Goal: Task Accomplishment & Management: Use online tool/utility

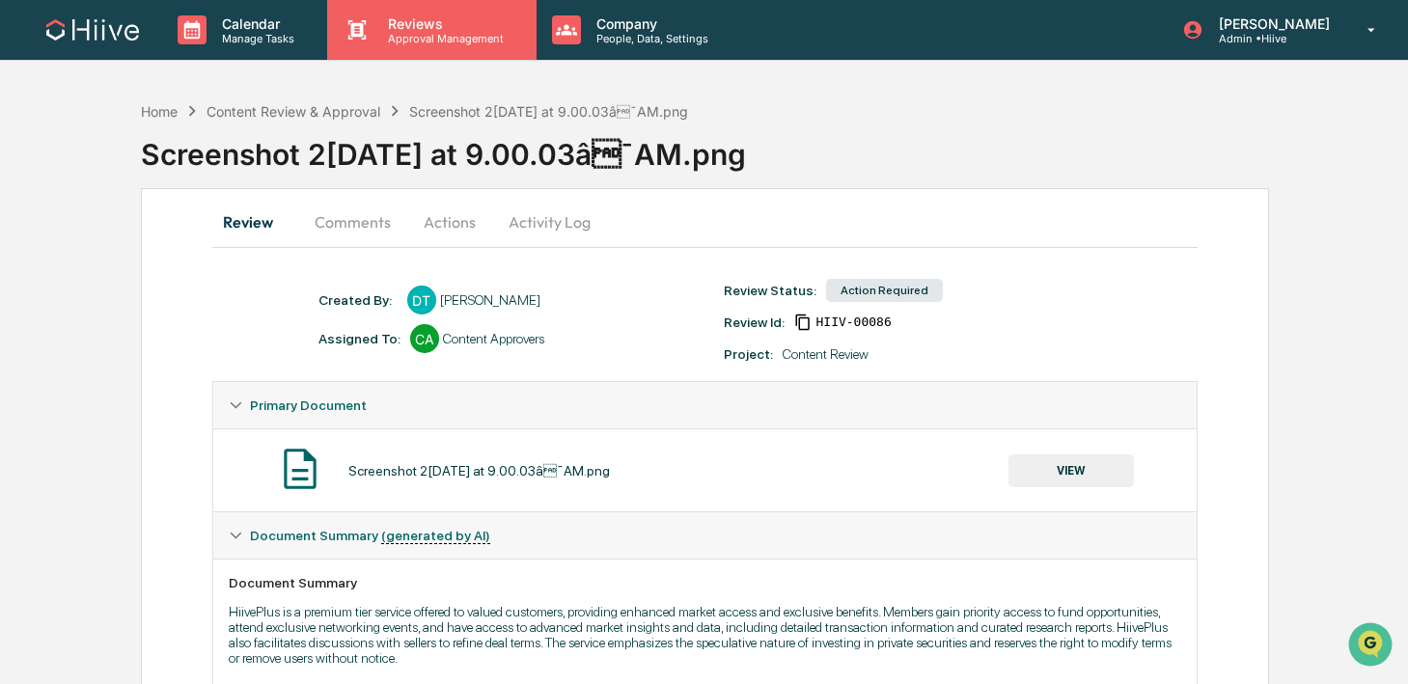
click at [405, 27] on p "Reviews" at bounding box center [443, 23] width 141 height 16
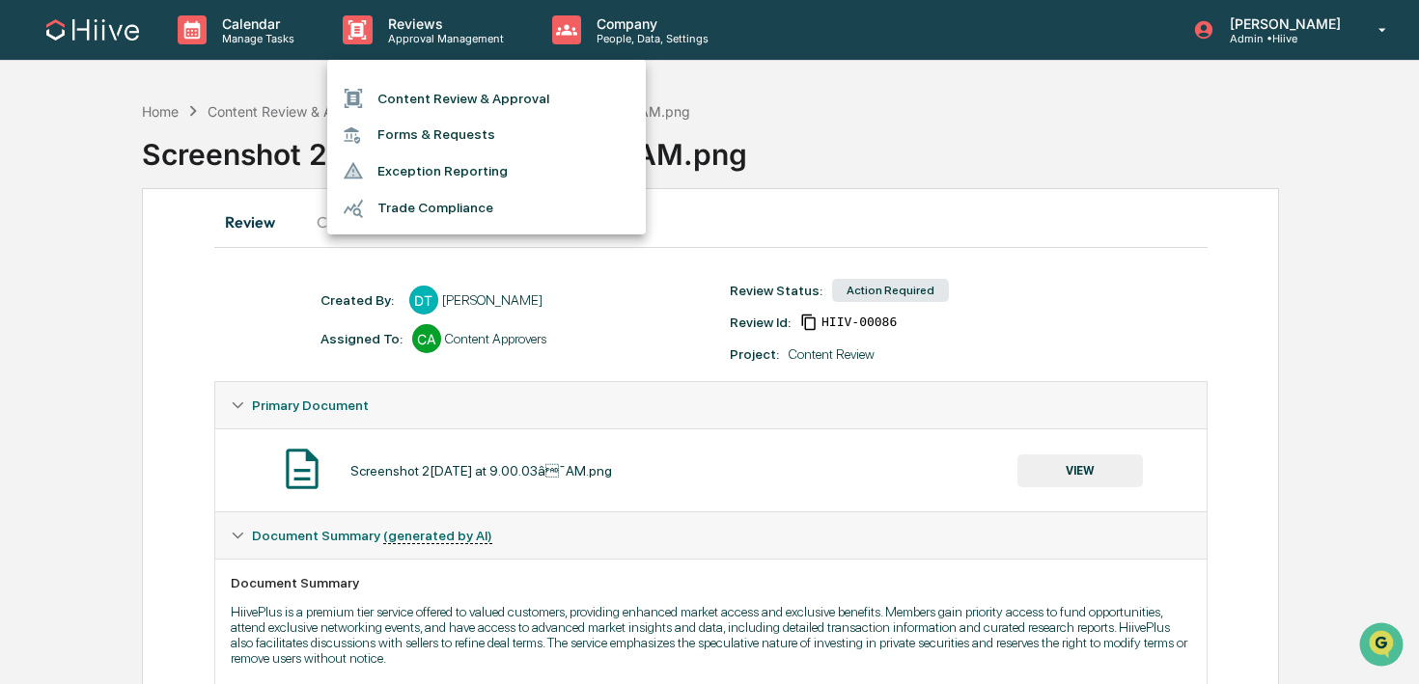
click at [405, 71] on ul "Content Review & Approval Forms & Requests Exception Reporting Trade Compliance" at bounding box center [486, 147] width 319 height 175
click at [405, 99] on li "Content Review & Approval" at bounding box center [486, 98] width 319 height 37
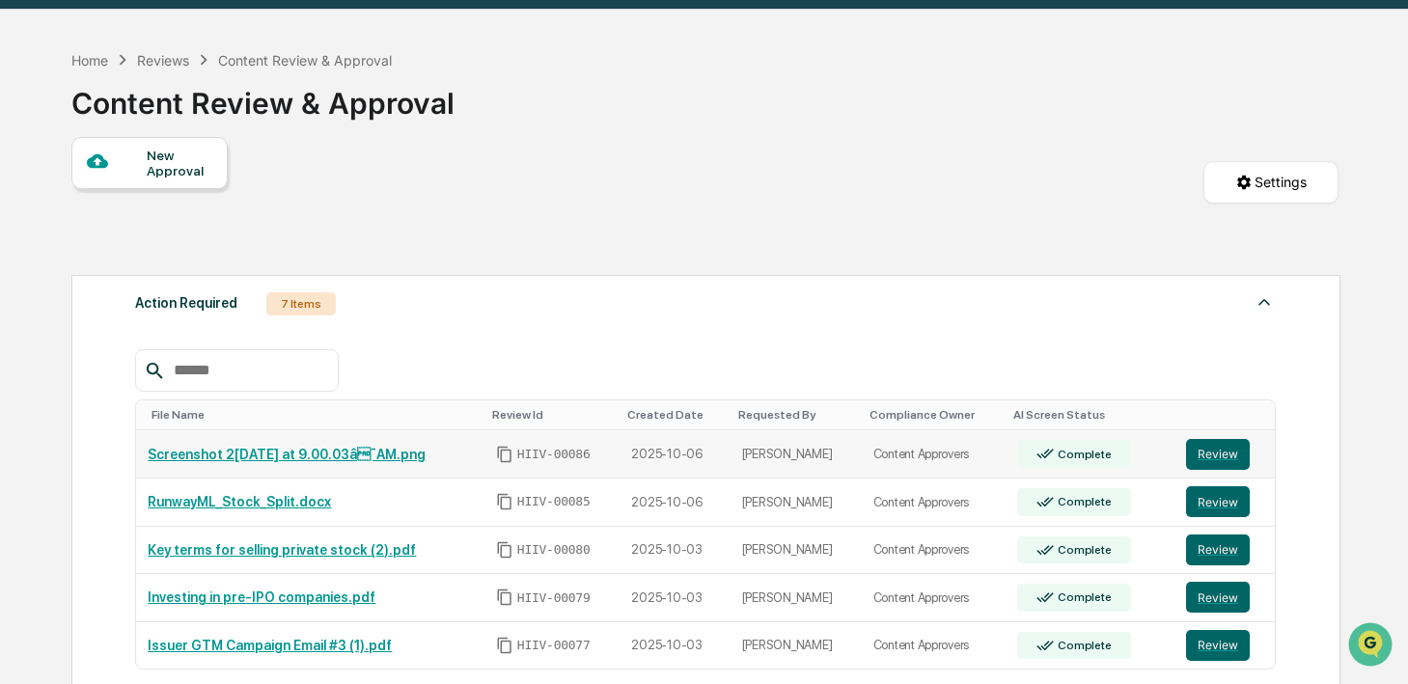
scroll to position [90, 0]
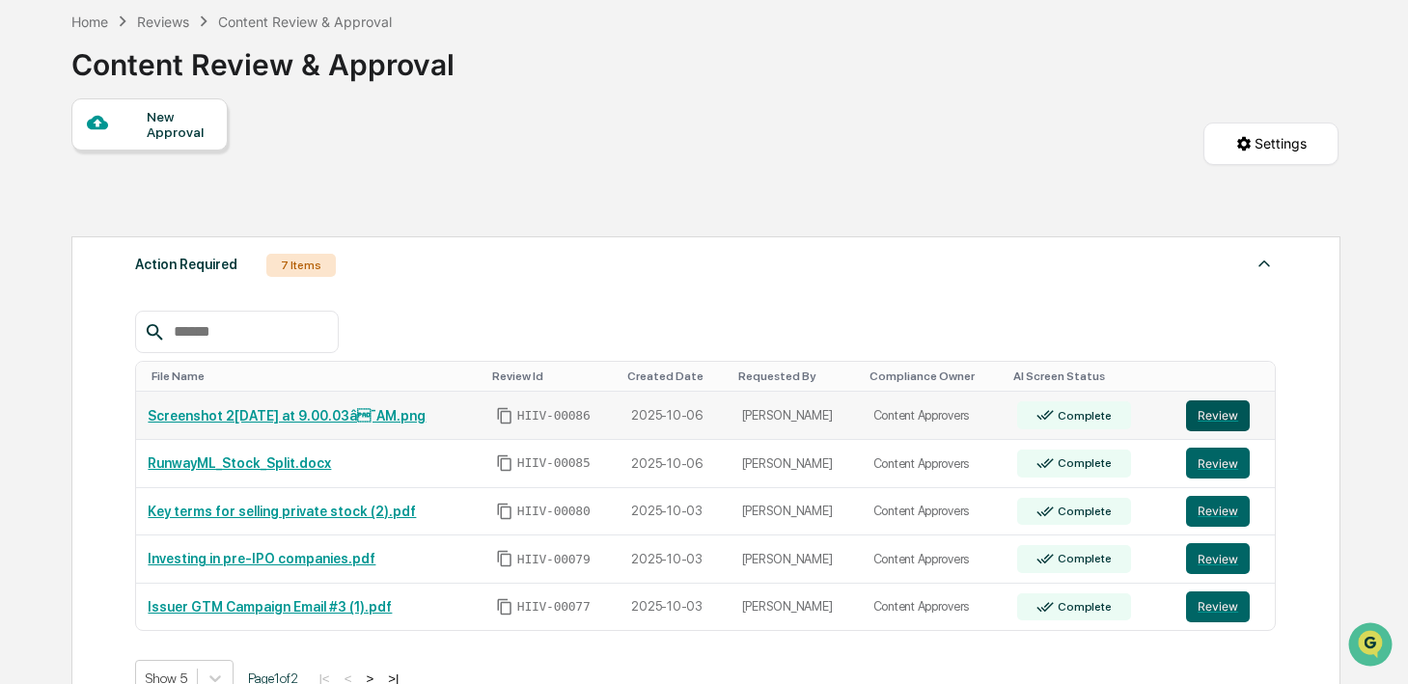
click at [1242, 409] on button "Review" at bounding box center [1218, 416] width 64 height 31
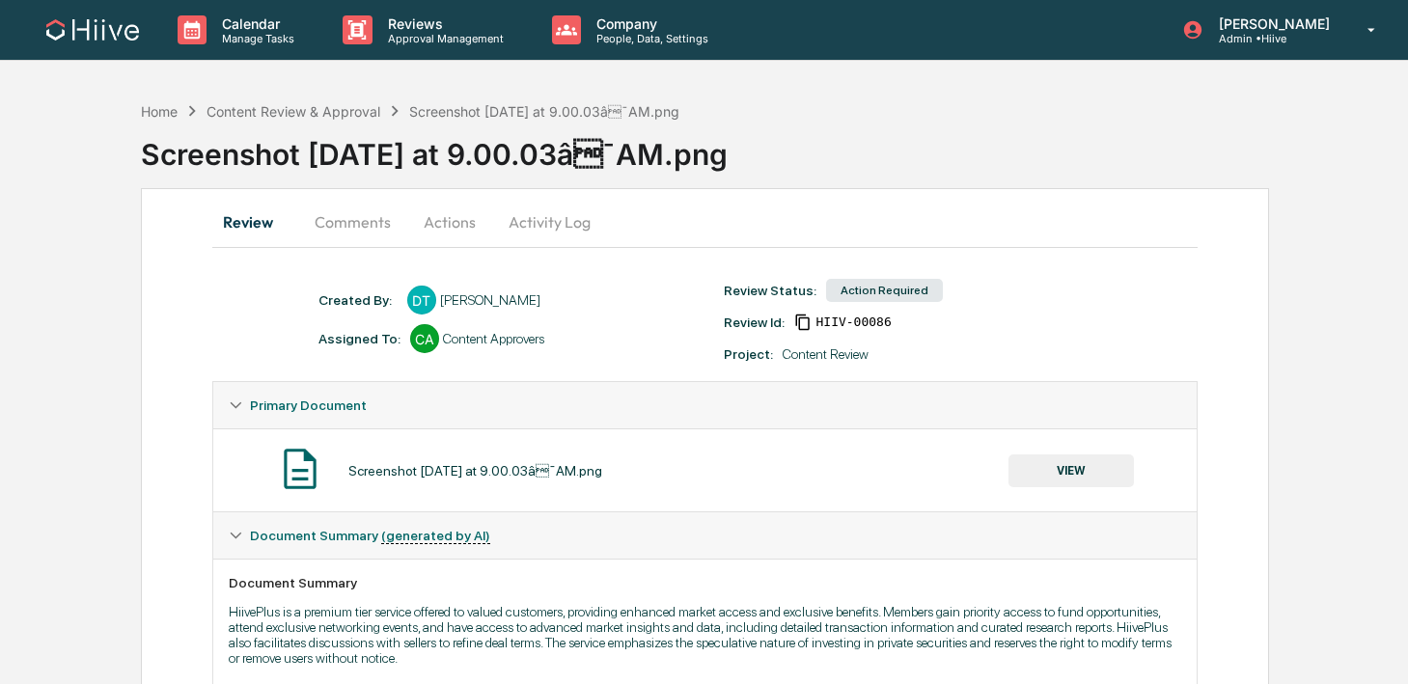
click at [553, 217] on button "Activity Log" at bounding box center [549, 222] width 113 height 46
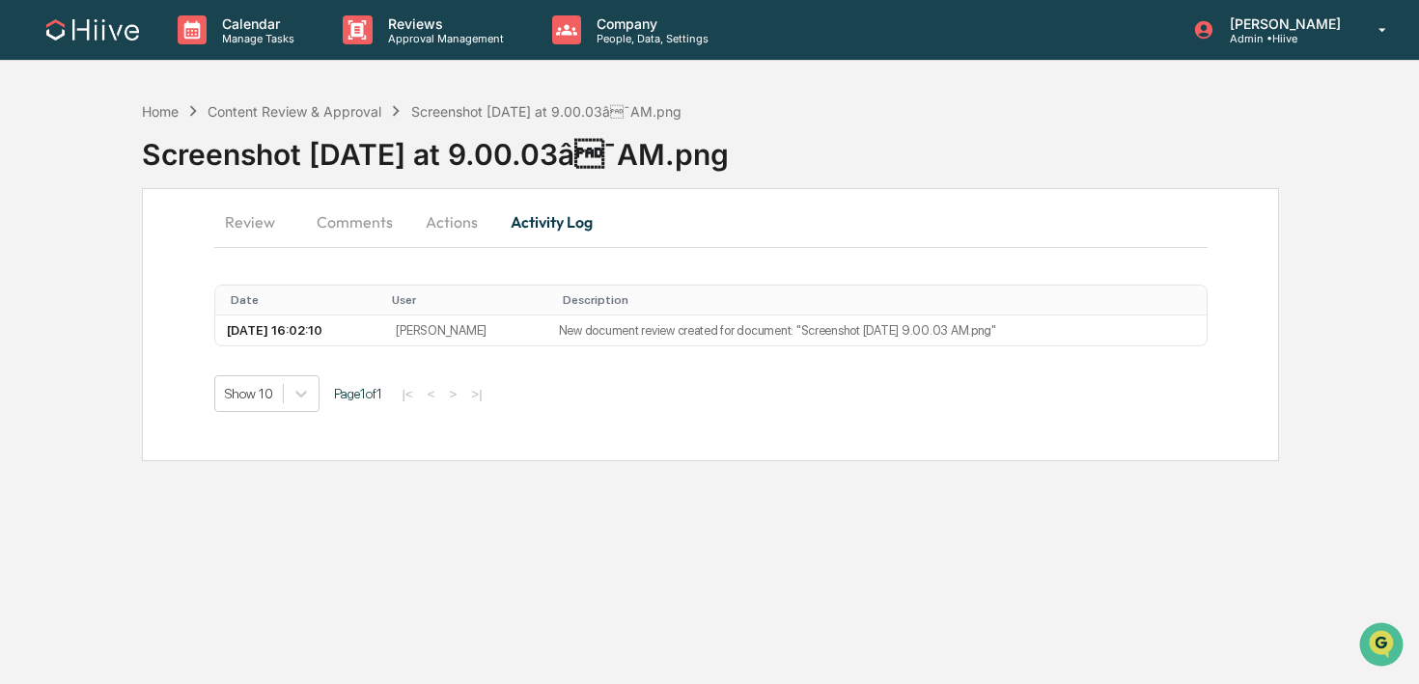
click at [454, 235] on button "Actions" at bounding box center [451, 222] width 87 height 46
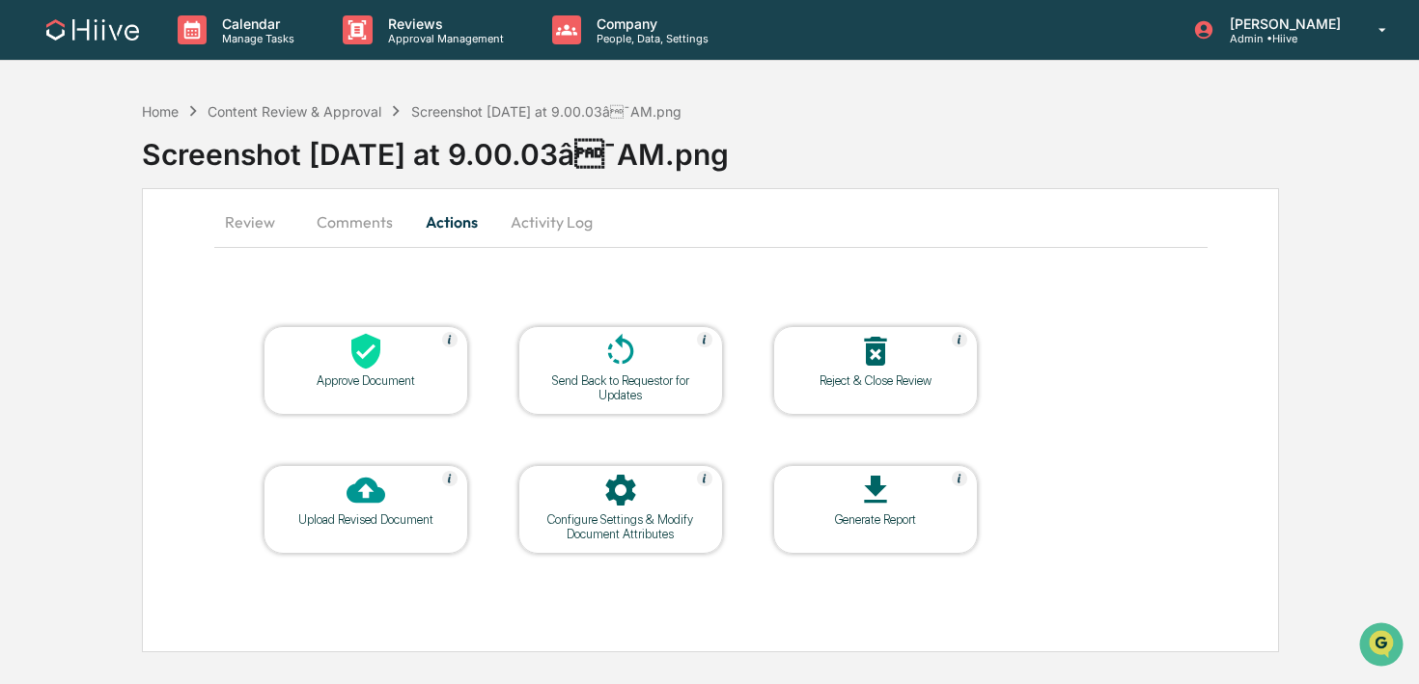
click at [345, 225] on button "Comments" at bounding box center [354, 222] width 107 height 46
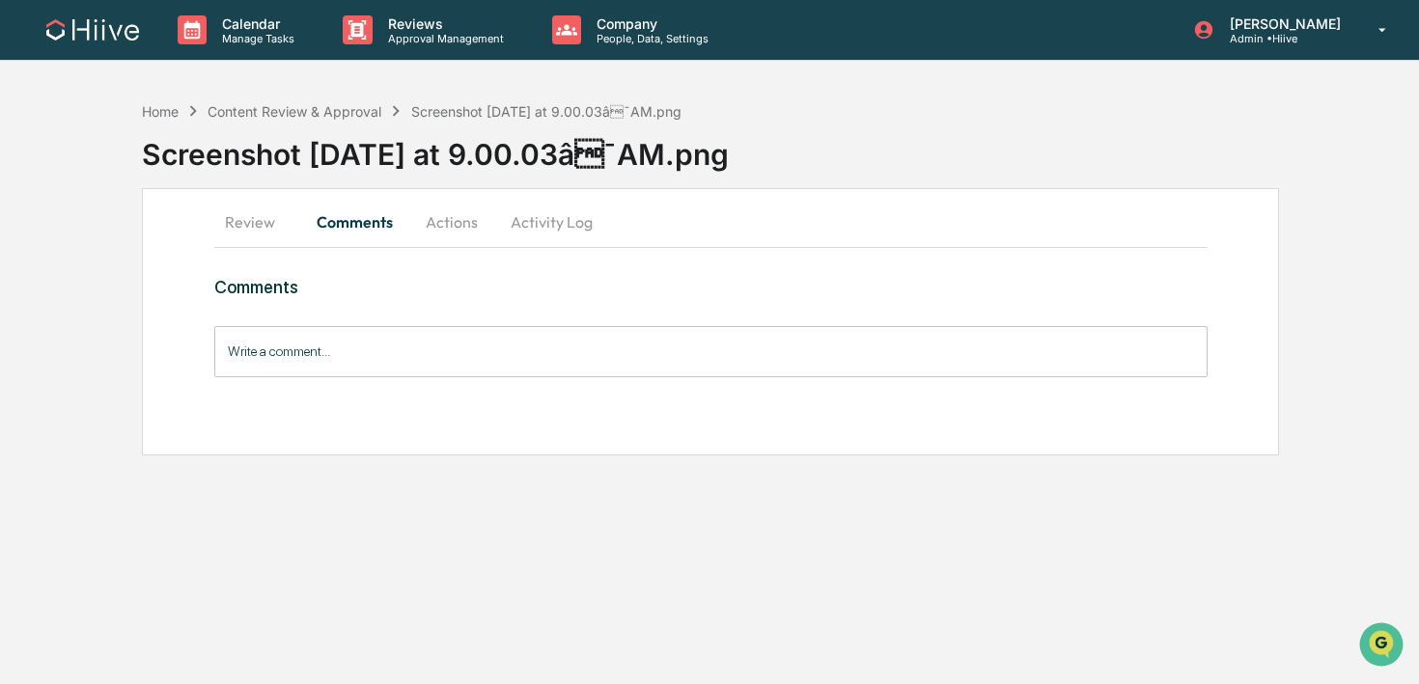
click at [415, 224] on button "Actions" at bounding box center [451, 222] width 87 height 46
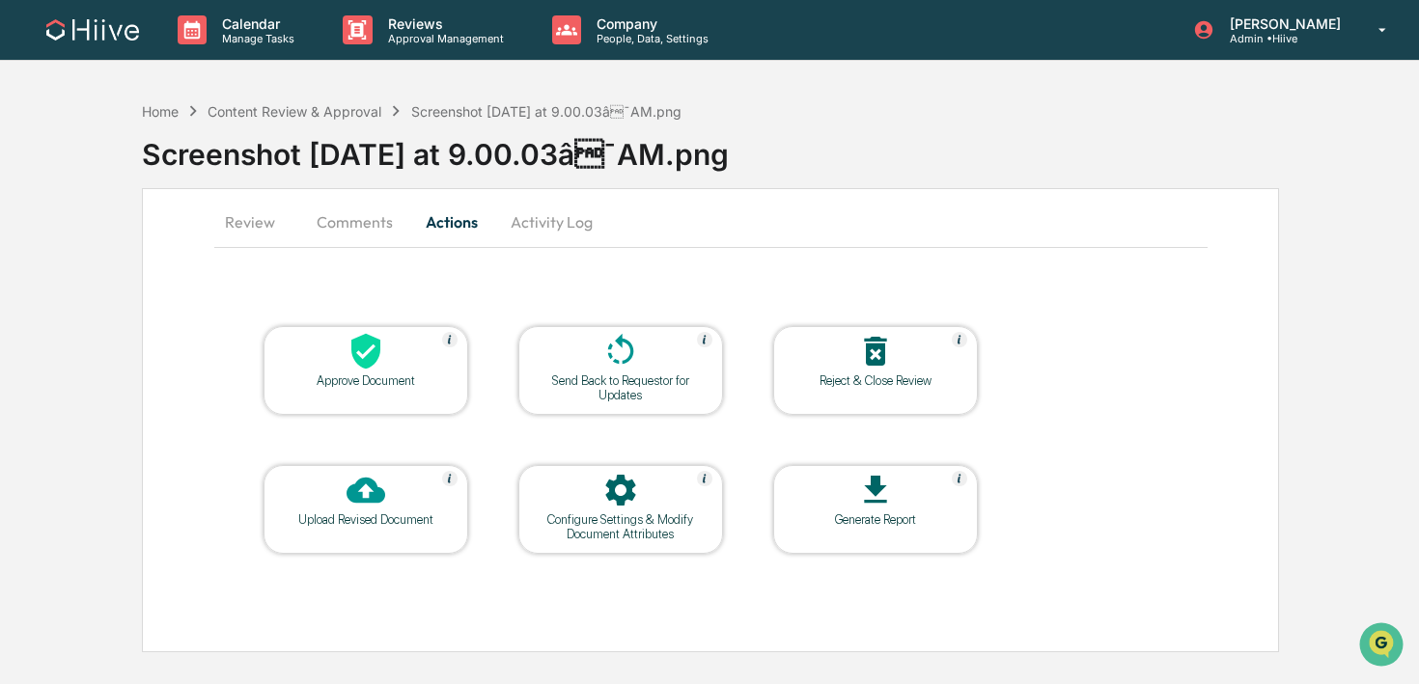
click at [624, 510] on div at bounding box center [620, 492] width 193 height 42
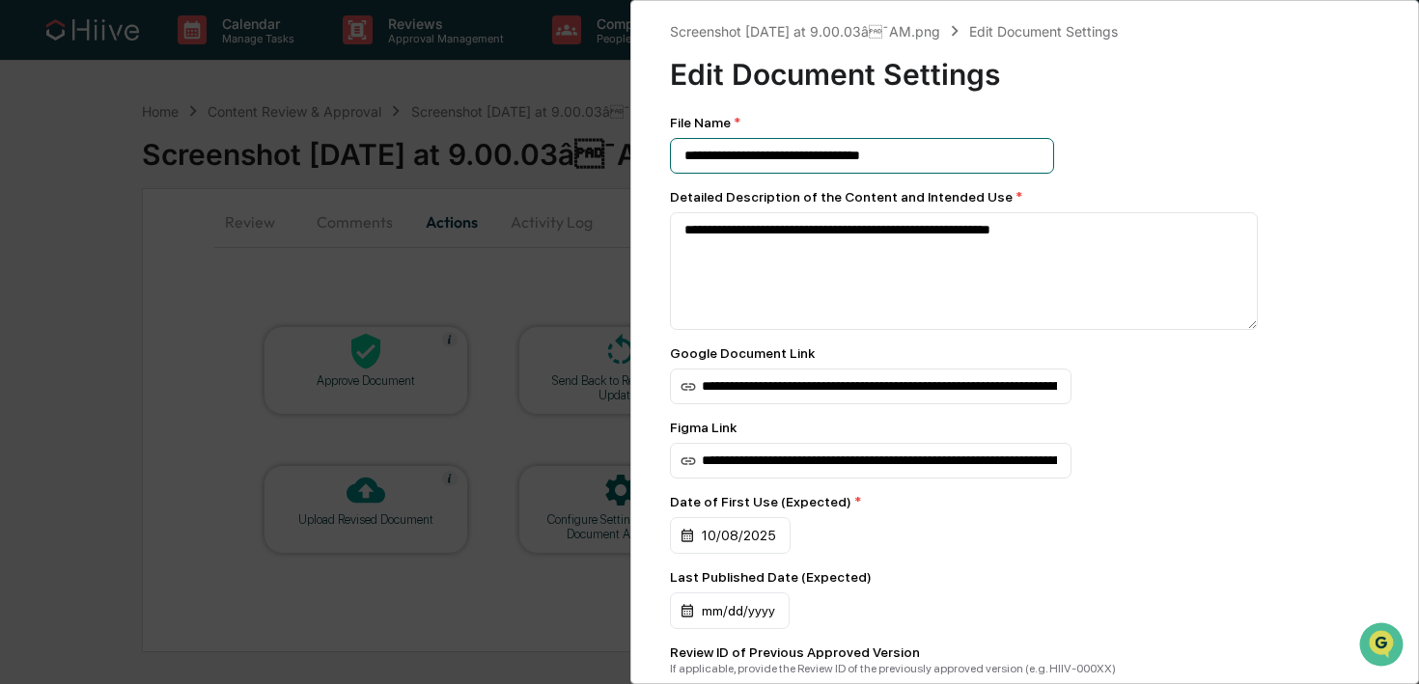
click at [964, 170] on input "**********" at bounding box center [862, 156] width 384 height 36
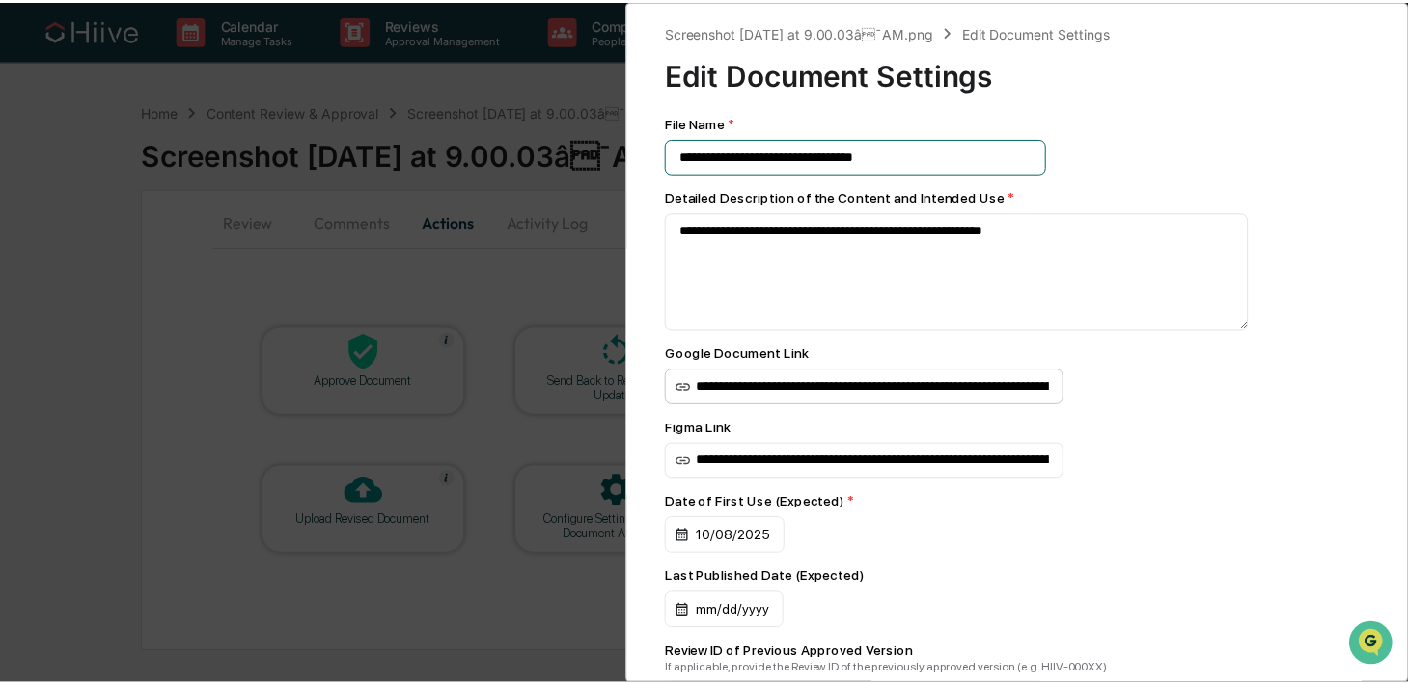
scroll to position [305, 0]
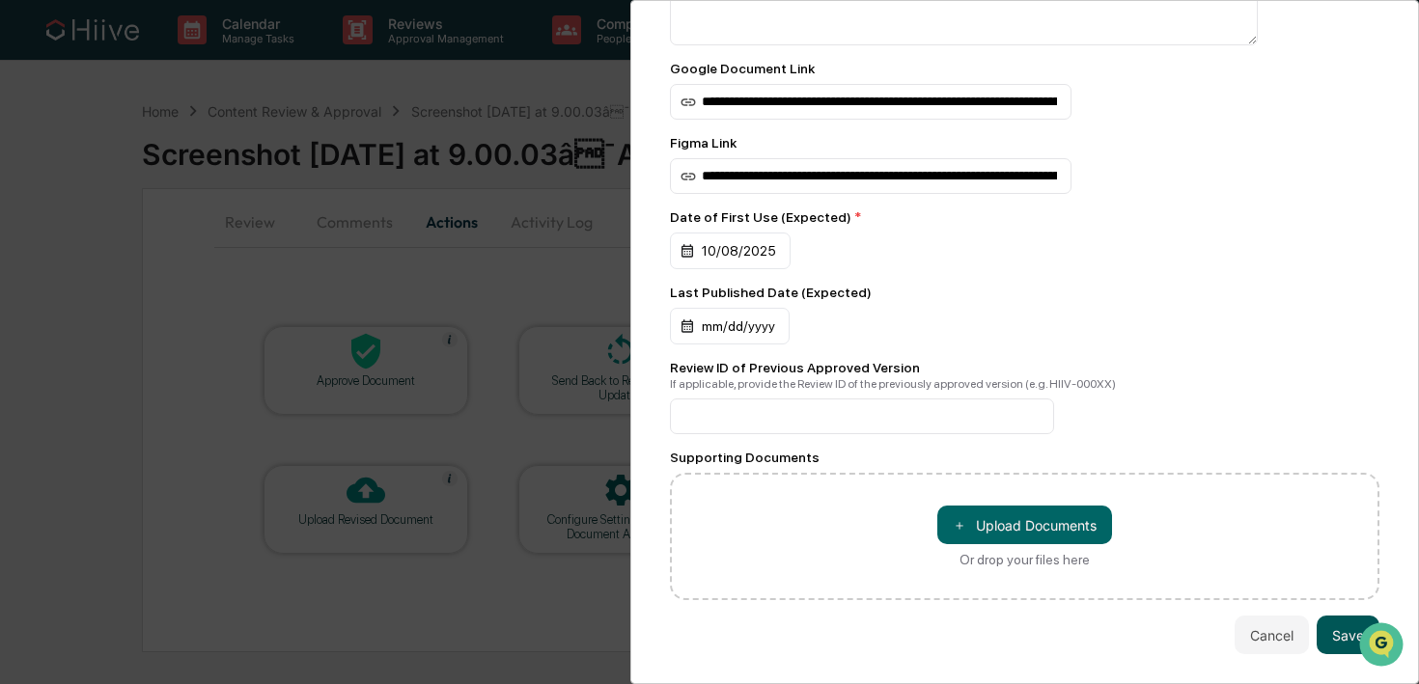
click at [1317, 628] on button "Save" at bounding box center [1348, 635] width 63 height 39
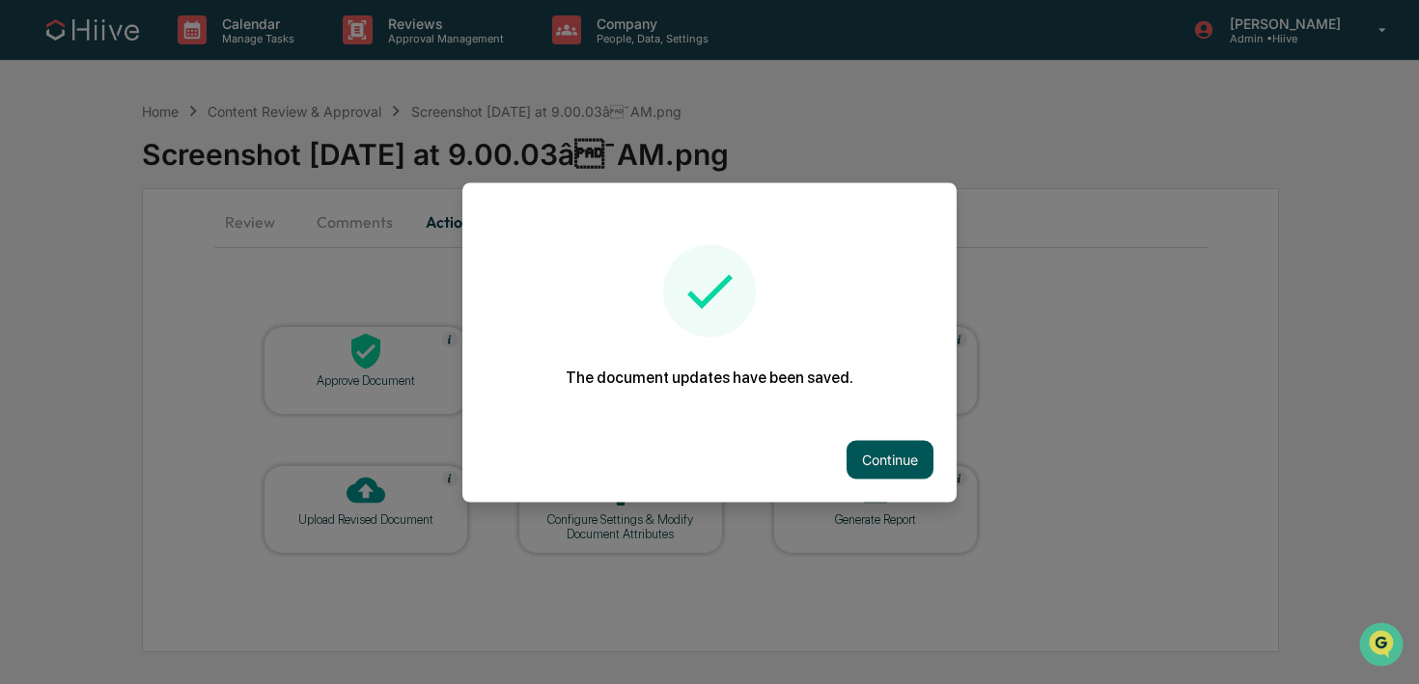
click at [902, 452] on button "Continue" at bounding box center [890, 459] width 87 height 39
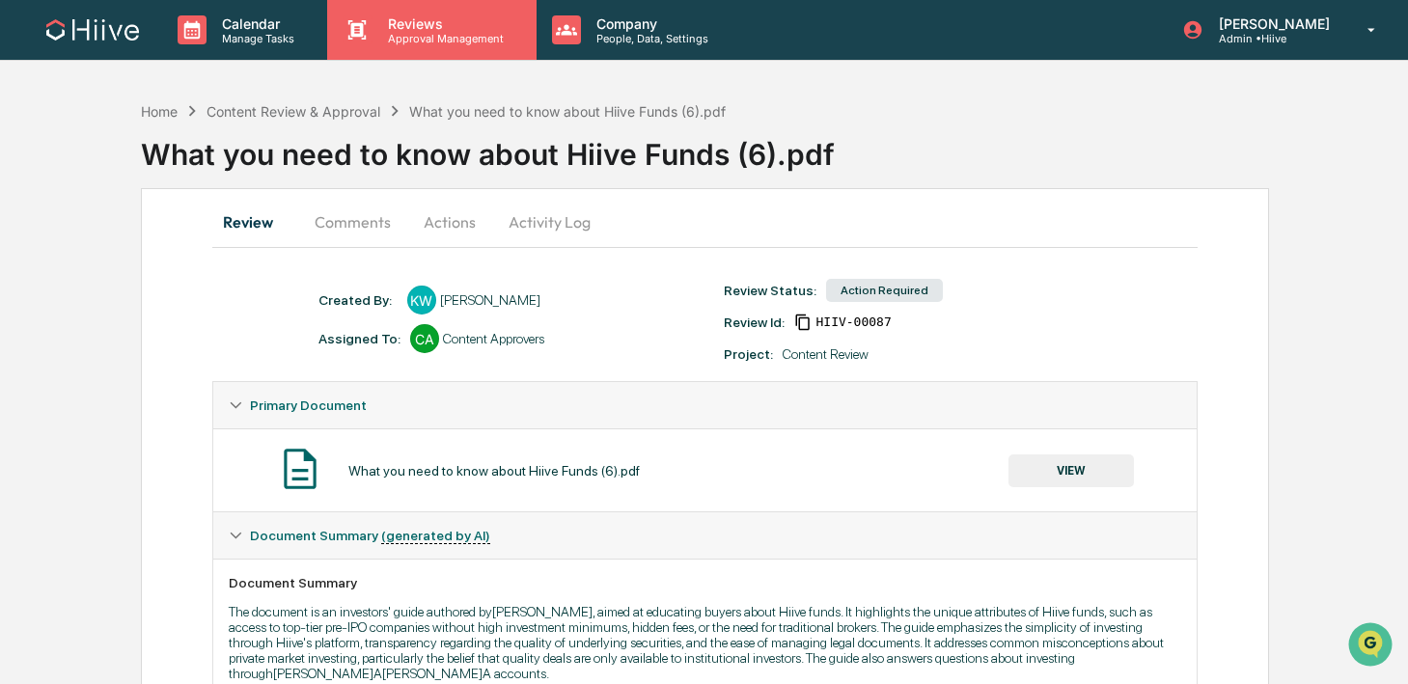
click at [424, 32] on p "Approval Management" at bounding box center [443, 39] width 141 height 14
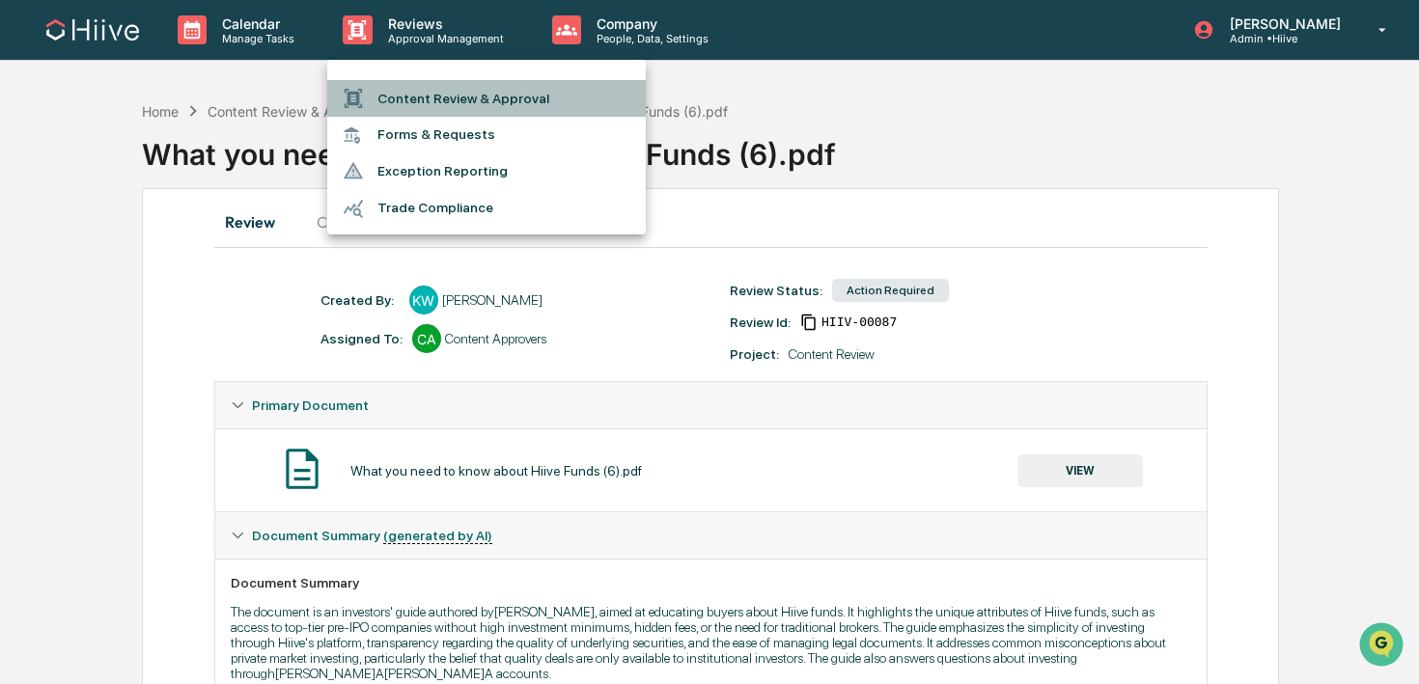
click at [417, 93] on li "Content Review & Approval" at bounding box center [486, 98] width 319 height 37
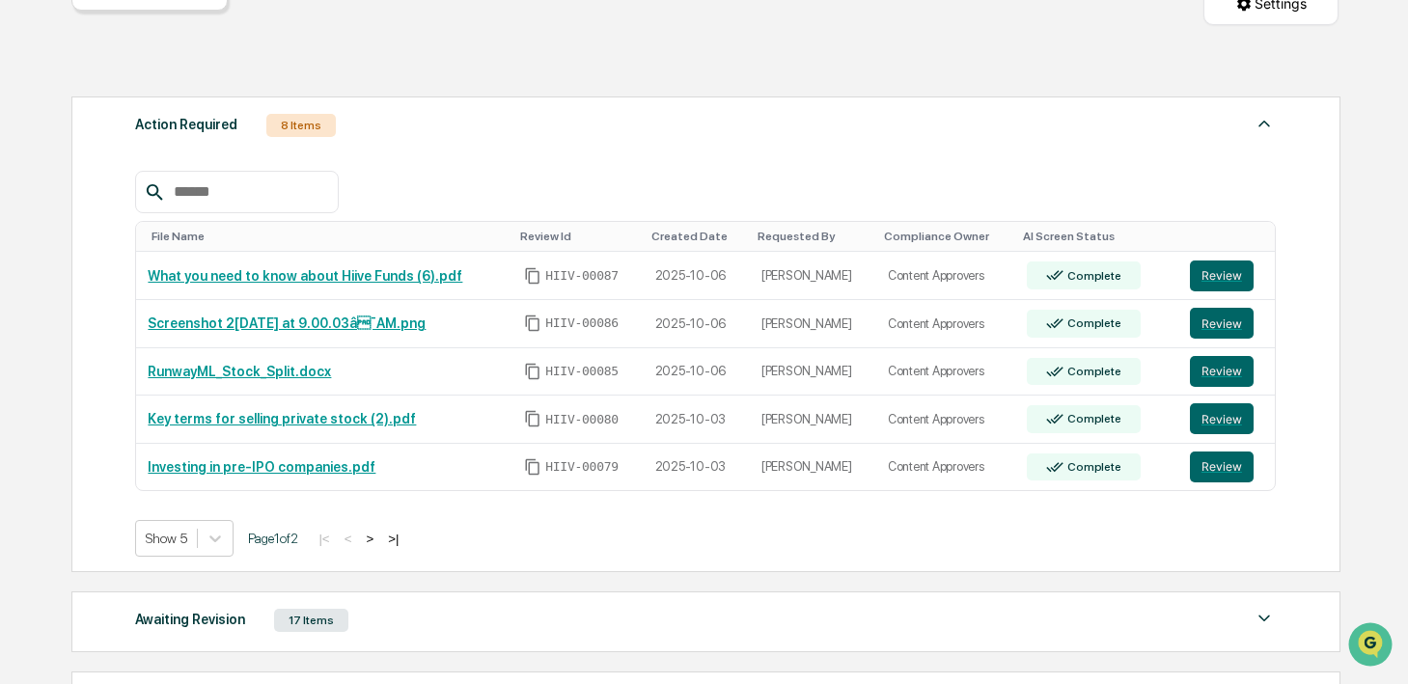
scroll to position [233, 0]
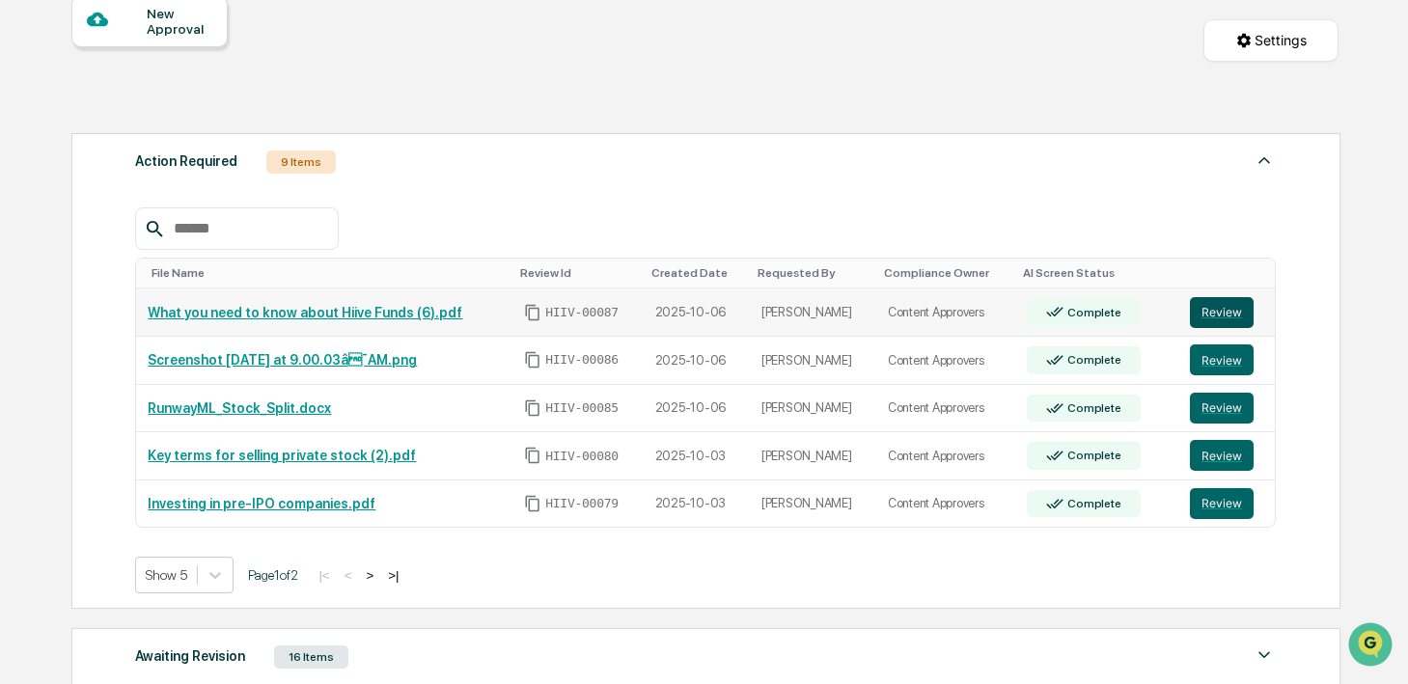
click at [1220, 309] on button "Review" at bounding box center [1222, 312] width 64 height 31
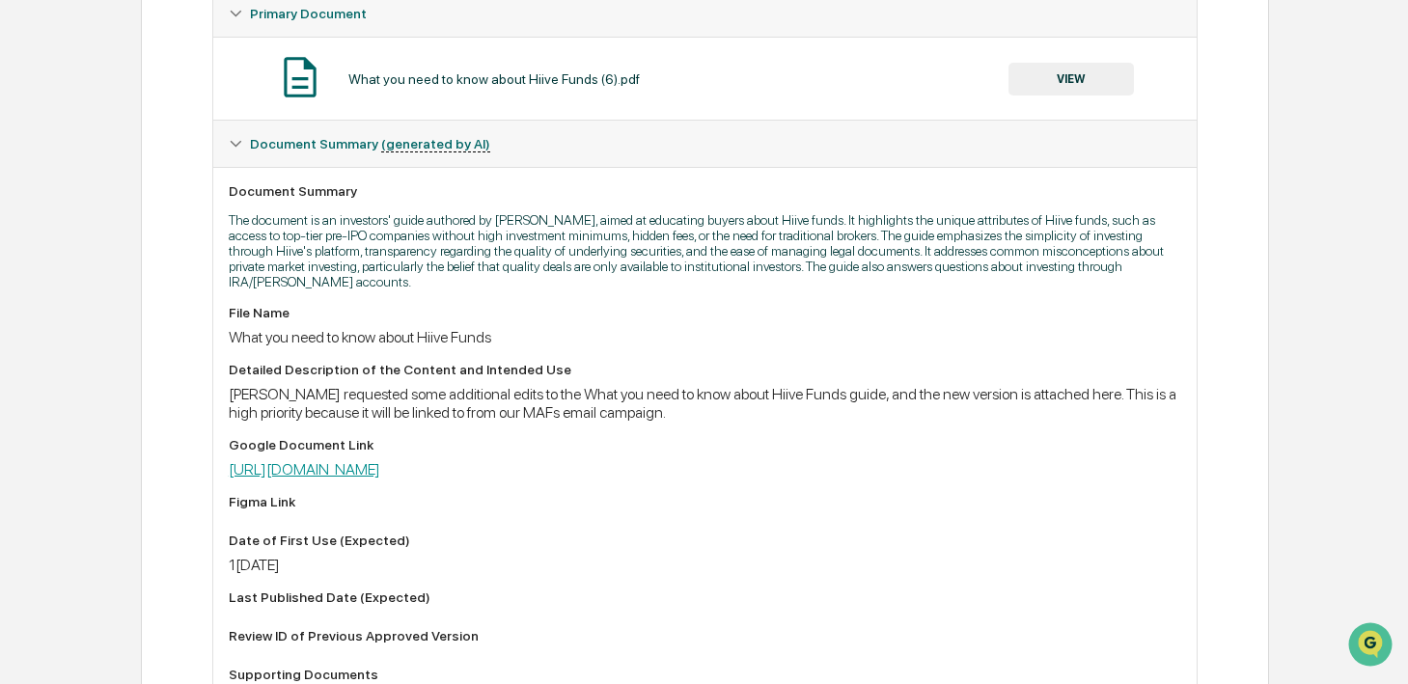
click at [380, 473] on link "https://docs.google.com/document/d/1A8RbI3Neipf2wI7A4nMeVTTpy2gqG73htVkEtKWgSFg…" at bounding box center [305, 469] width 152 height 18
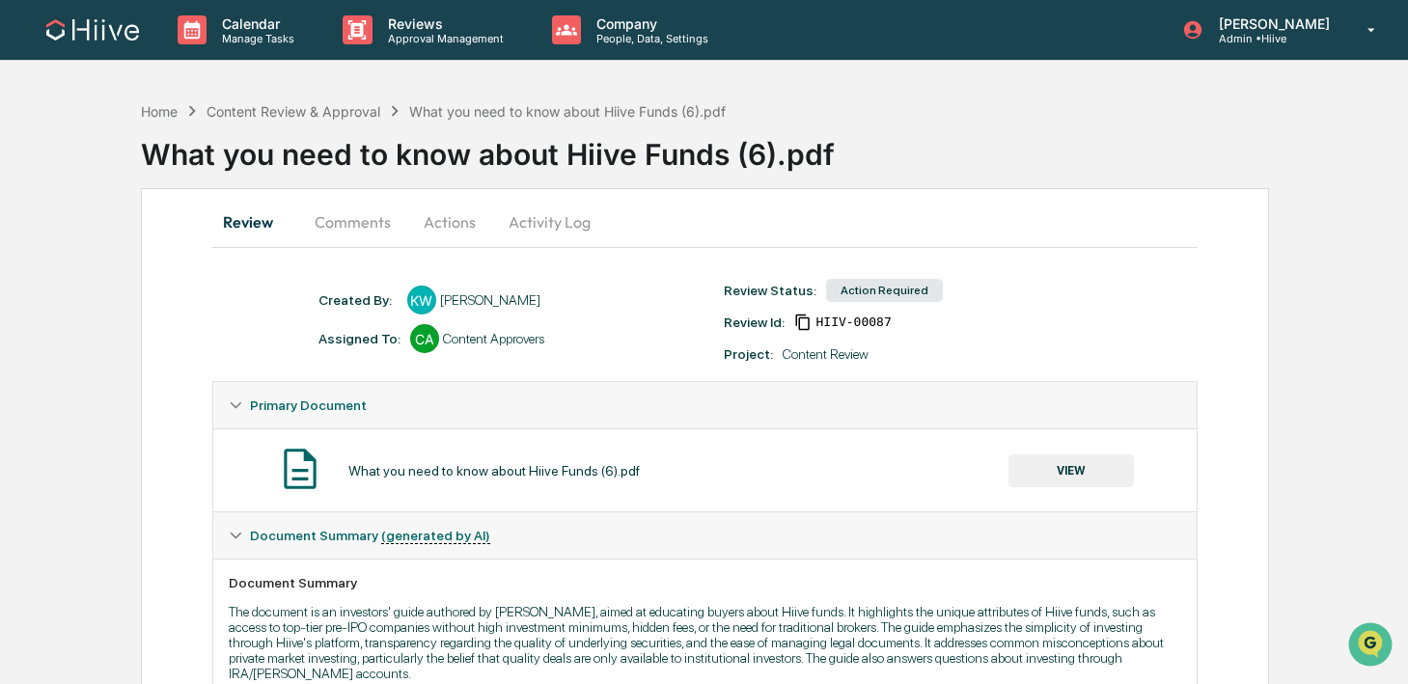
click at [1045, 475] on button "VIEW" at bounding box center [1071, 471] width 125 height 33
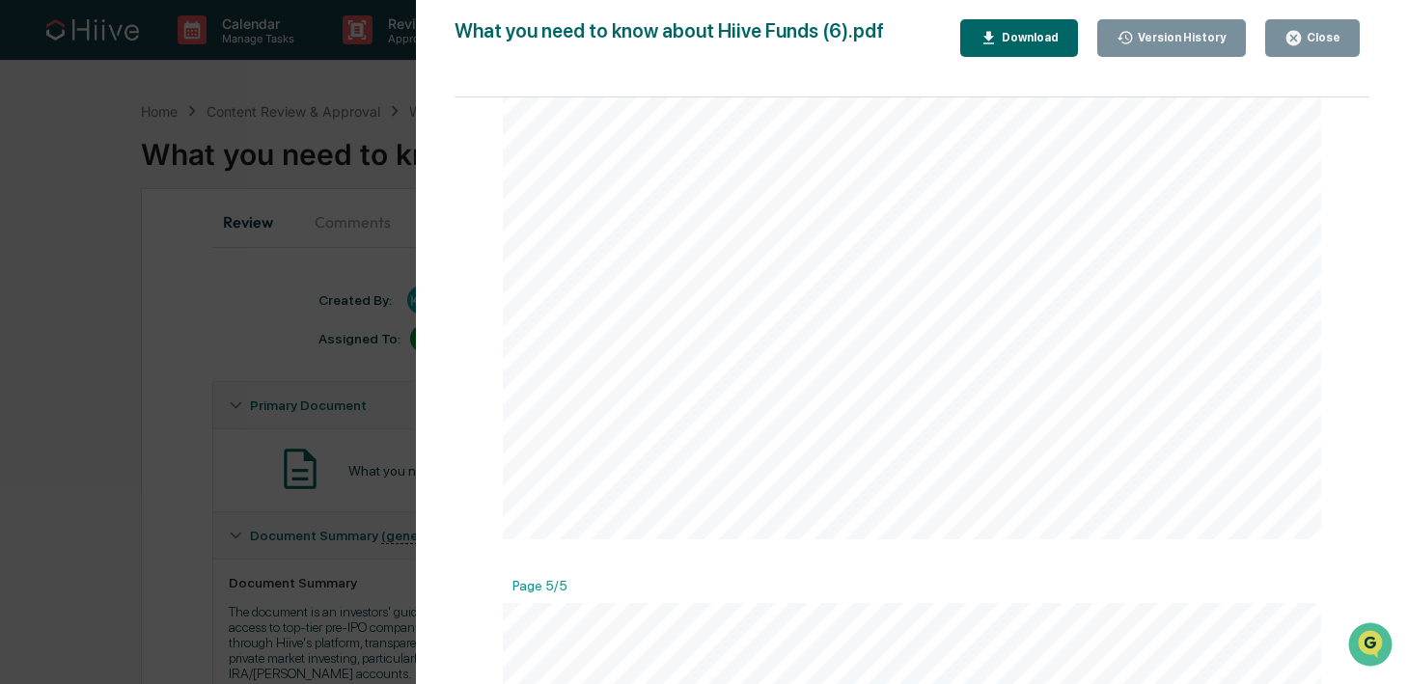
scroll to position [3726, 0]
click at [1302, 49] on button "Close" at bounding box center [1313, 38] width 95 height 38
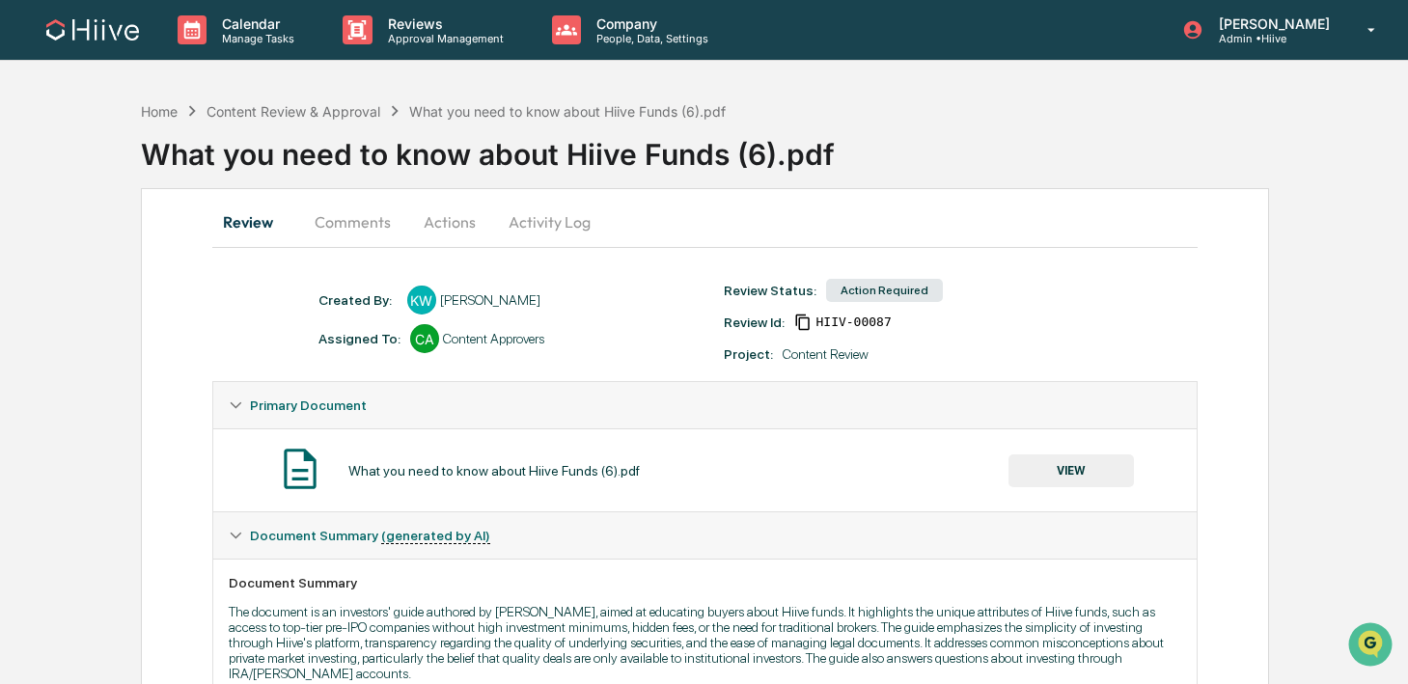
click at [580, 233] on button "Activity Log" at bounding box center [549, 222] width 113 height 46
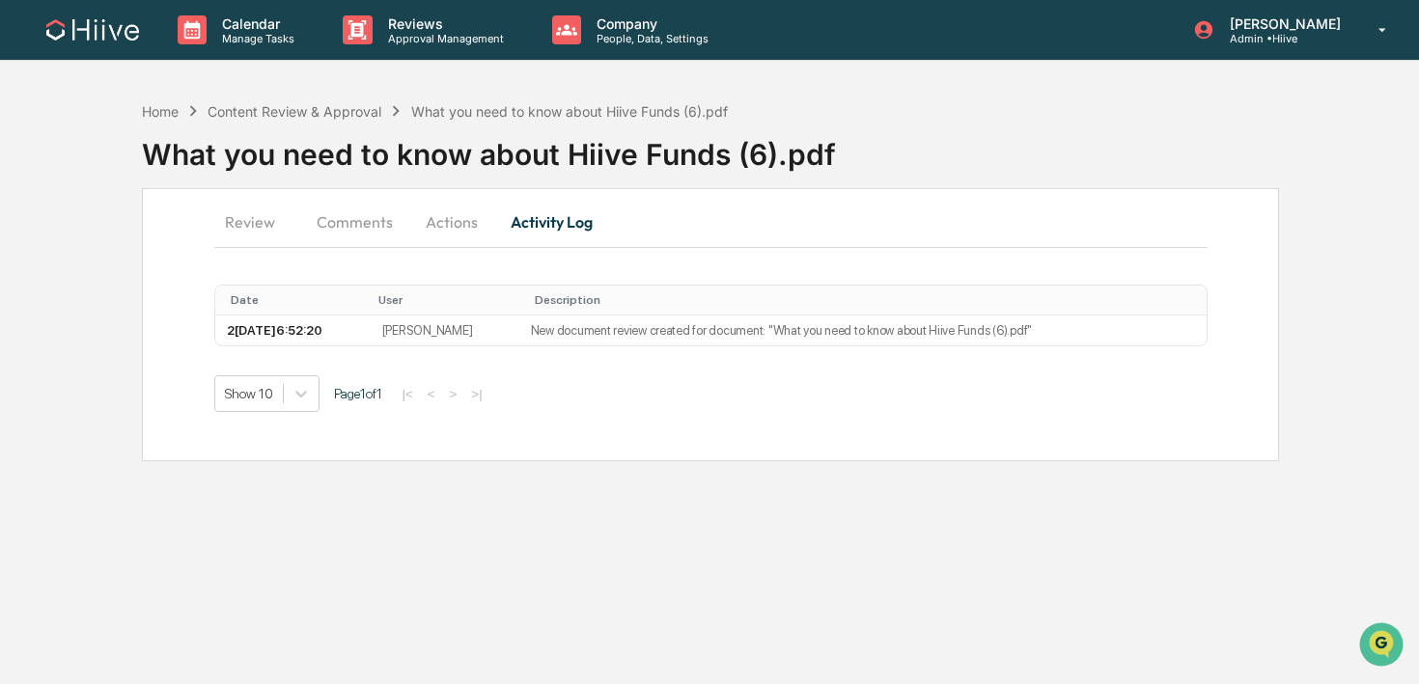
click at [479, 226] on button "Actions" at bounding box center [451, 222] width 87 height 46
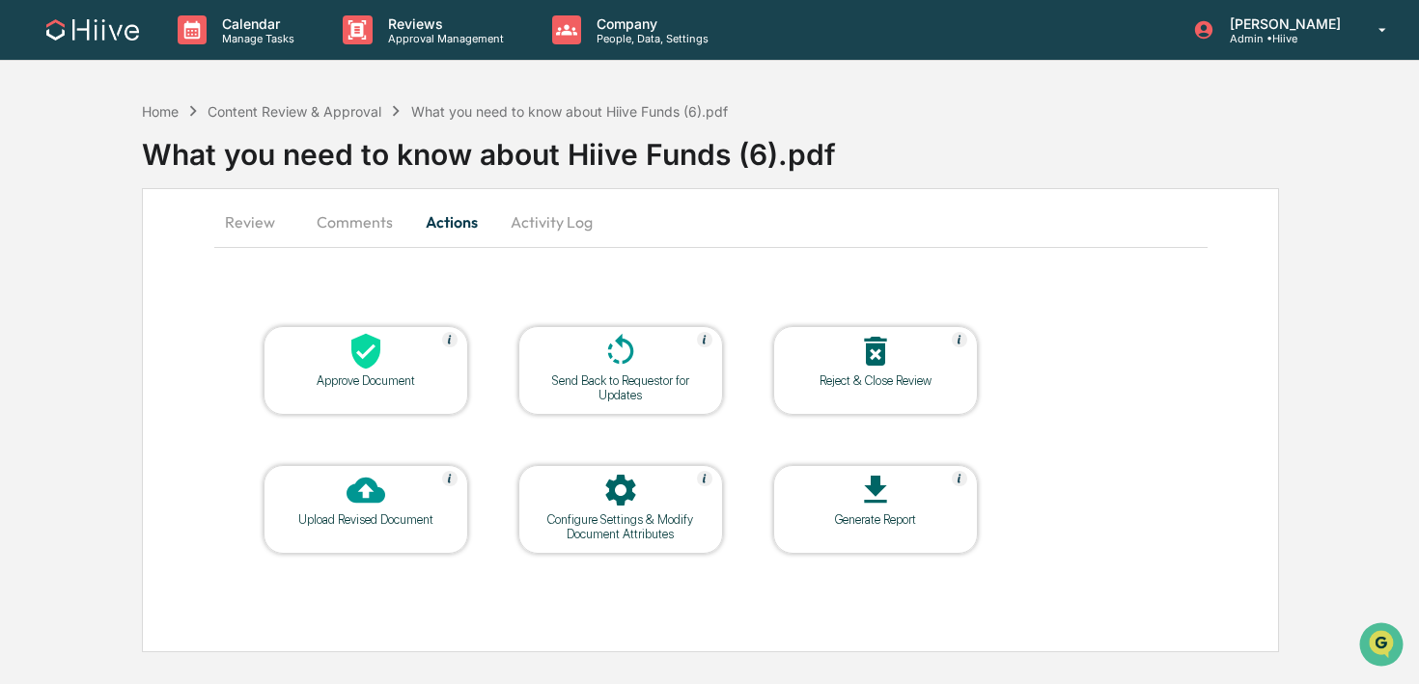
click at [642, 353] on div at bounding box center [620, 353] width 193 height 42
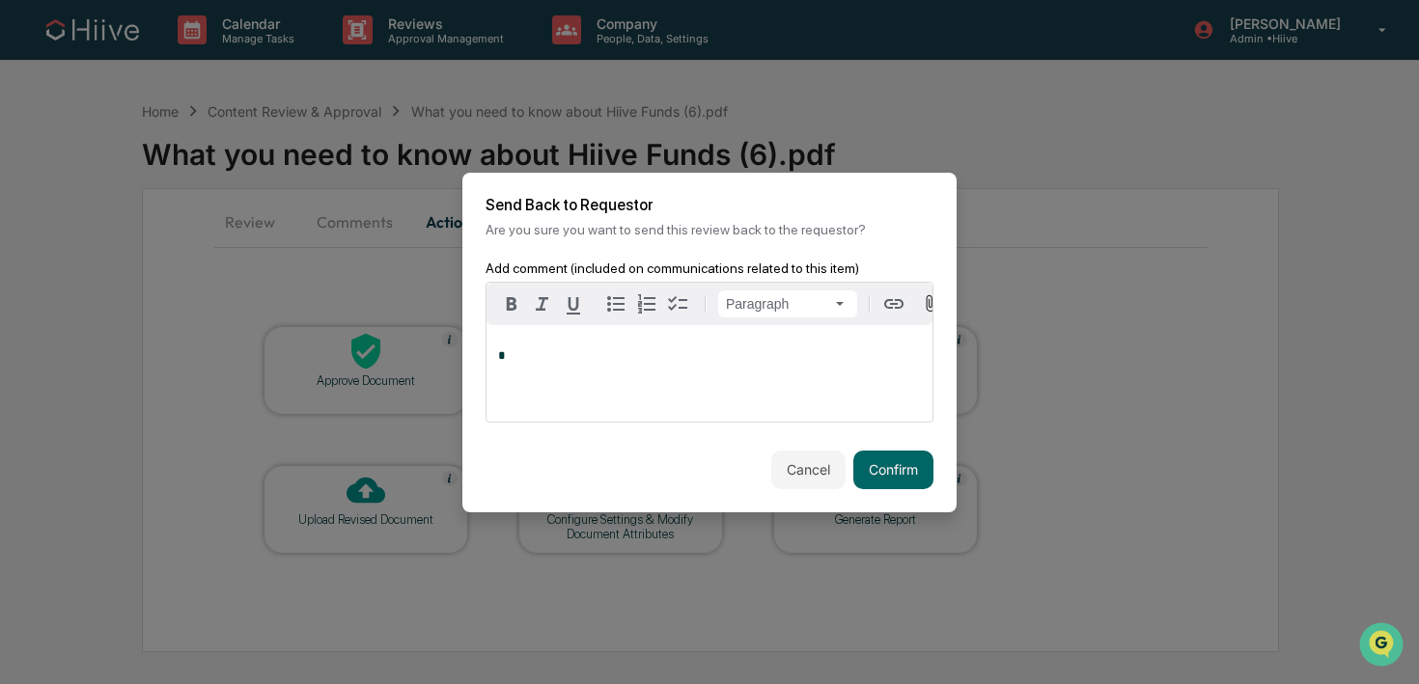
click at [648, 406] on div "*" at bounding box center [710, 373] width 446 height 97
click at [657, 356] on span "**********" at bounding box center [611, 355] width 227 height 13
click at [744, 361] on span "**********" at bounding box center [621, 355] width 246 height 13
click at [544, 359] on span "**********" at bounding box center [621, 355] width 246 height 13
click at [885, 478] on button "Confirm" at bounding box center [893, 470] width 80 height 39
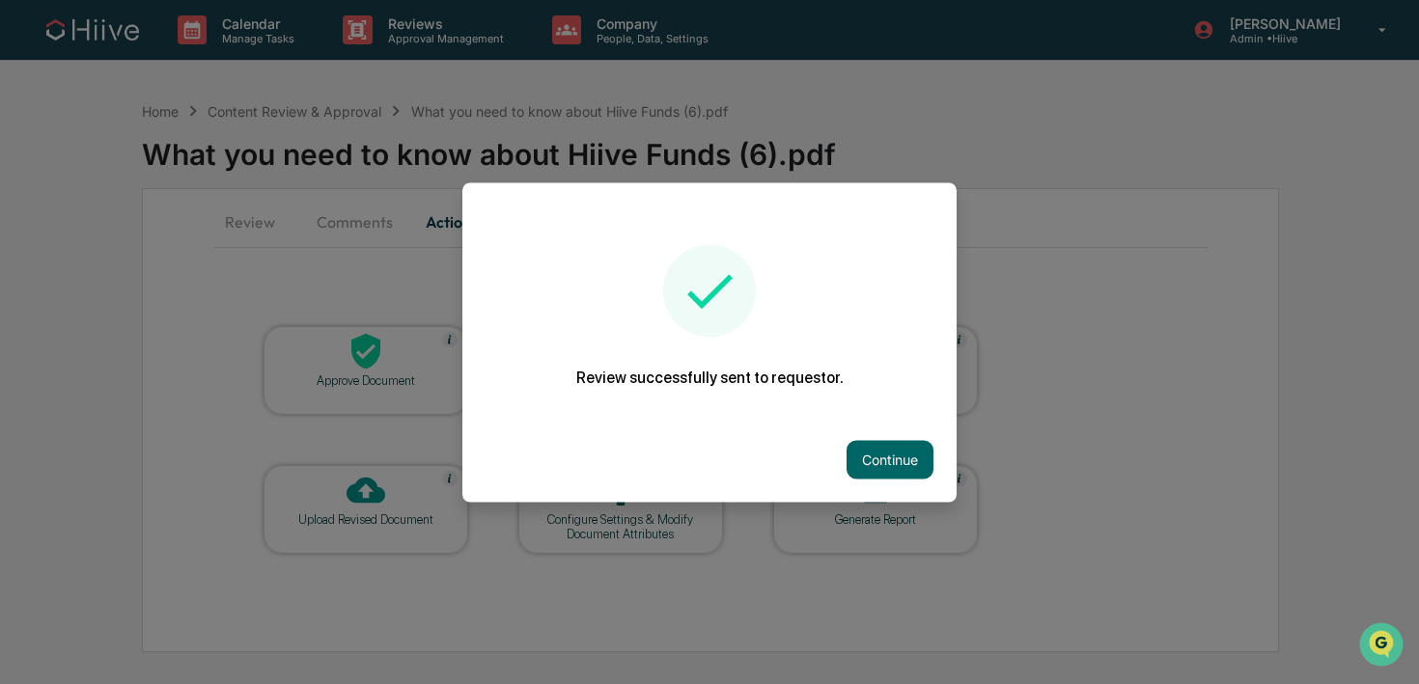
click at [854, 474] on div "Continue" at bounding box center [709, 459] width 494 height 85
click at [855, 470] on button "Continue" at bounding box center [890, 459] width 87 height 39
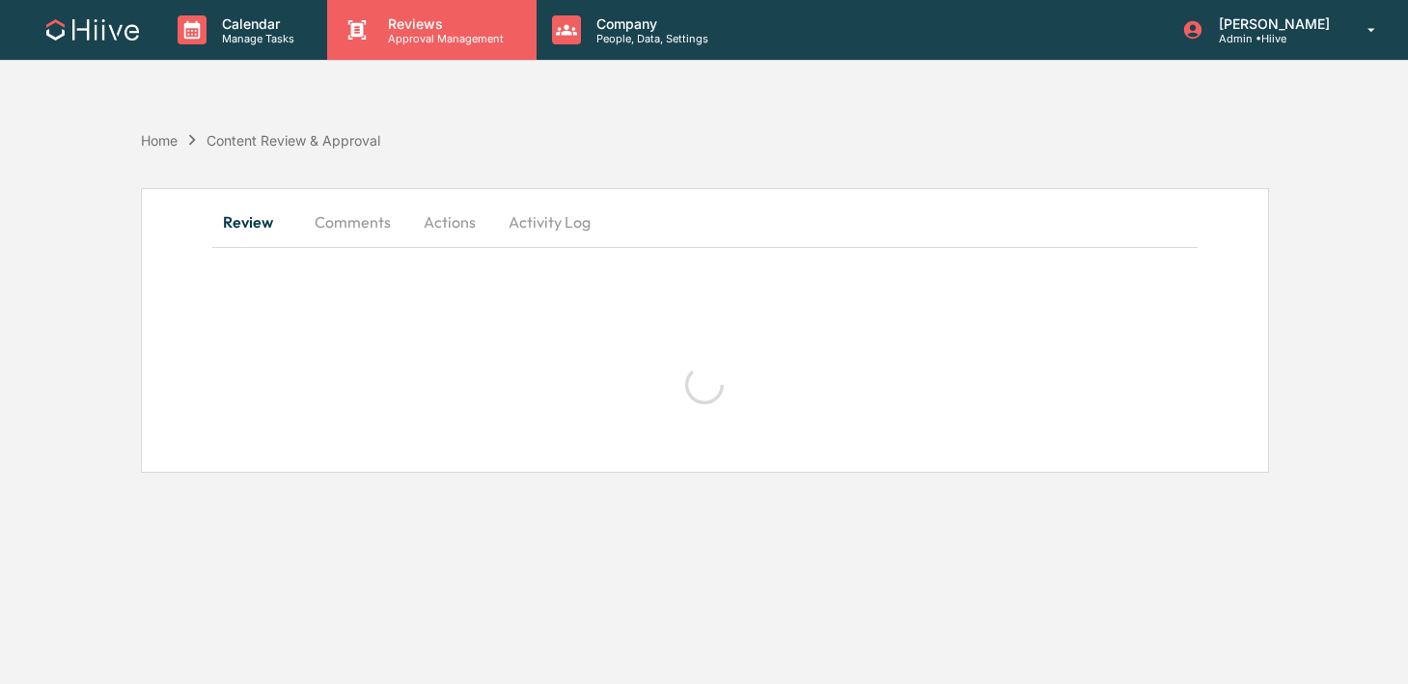
click at [373, 34] on p "Approval Management" at bounding box center [443, 39] width 141 height 14
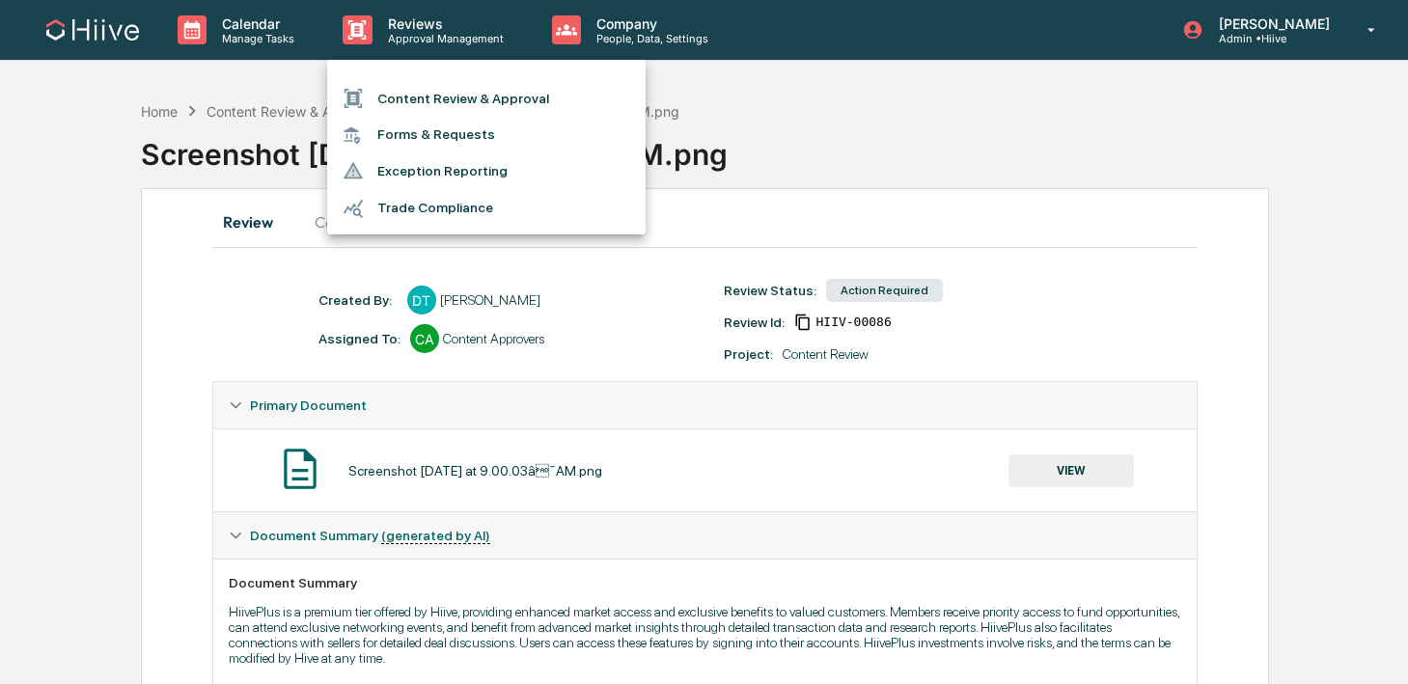
click at [379, 93] on li "Content Review & Approval" at bounding box center [486, 98] width 319 height 37
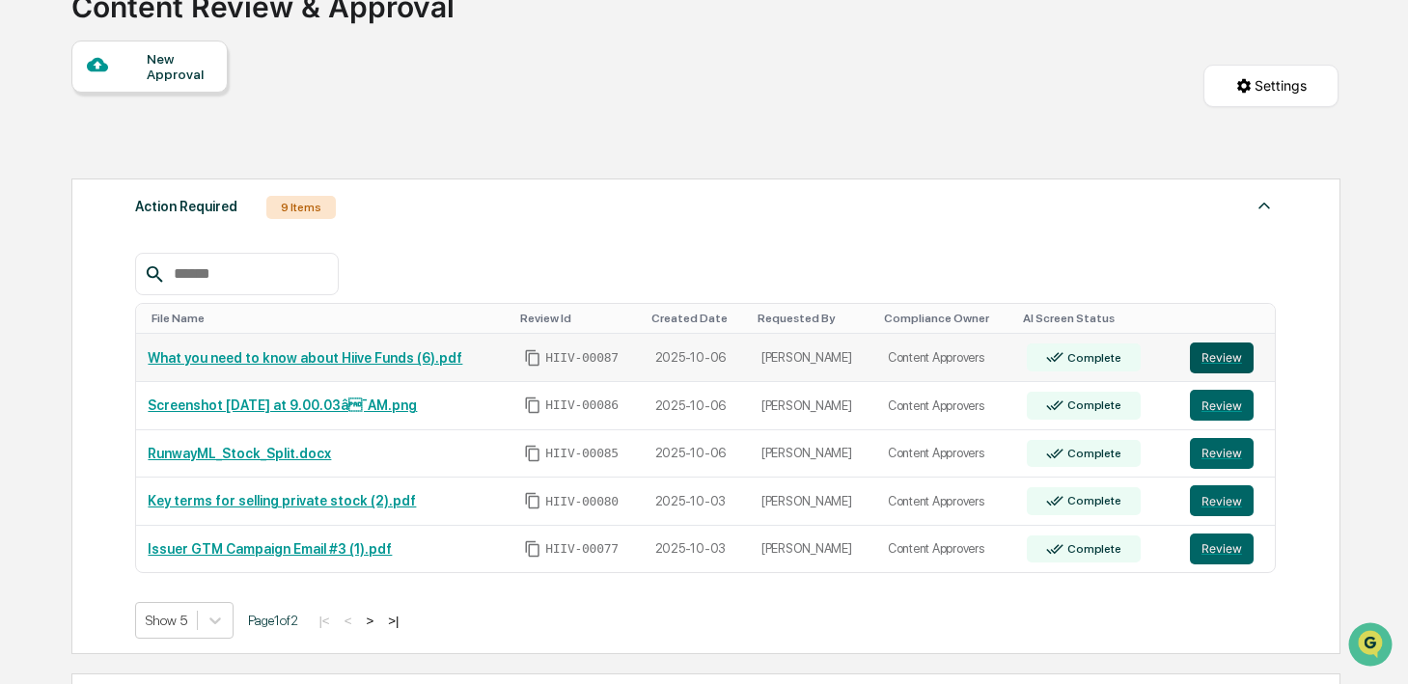
click at [1219, 353] on button "Review" at bounding box center [1222, 358] width 64 height 31
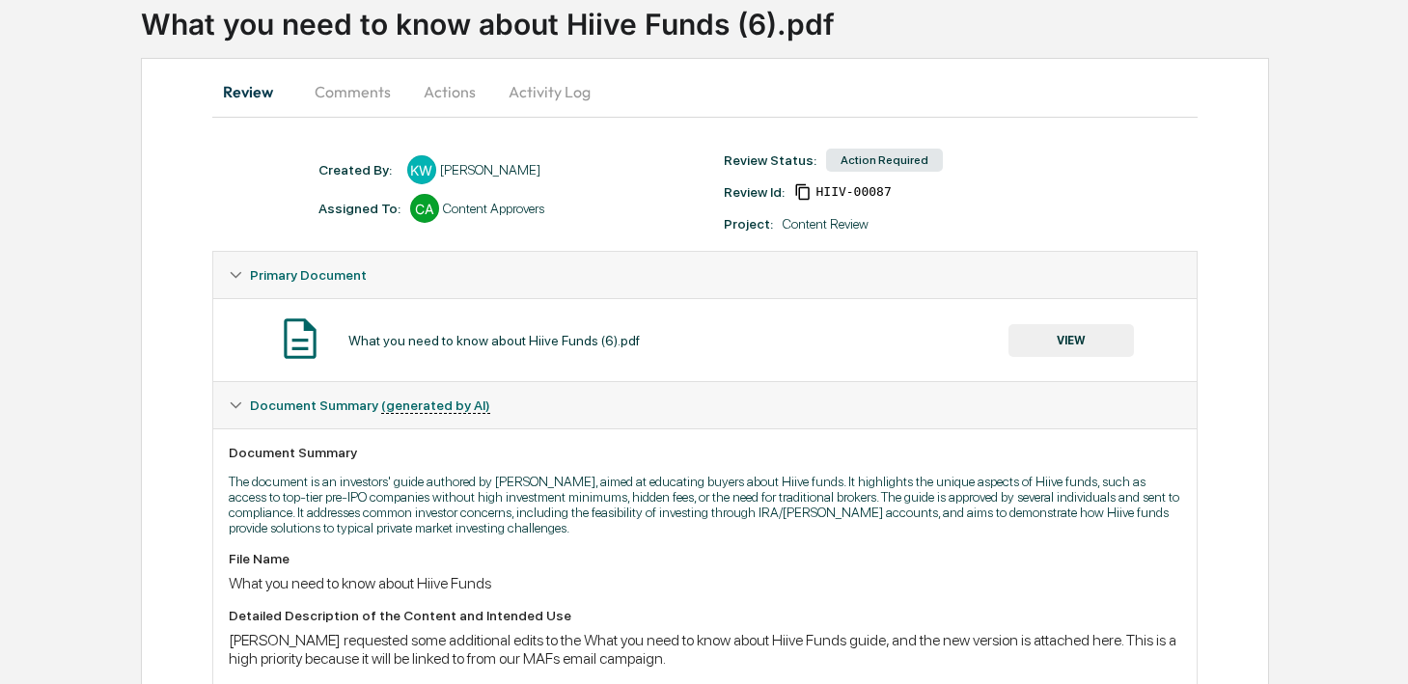
scroll to position [145, 0]
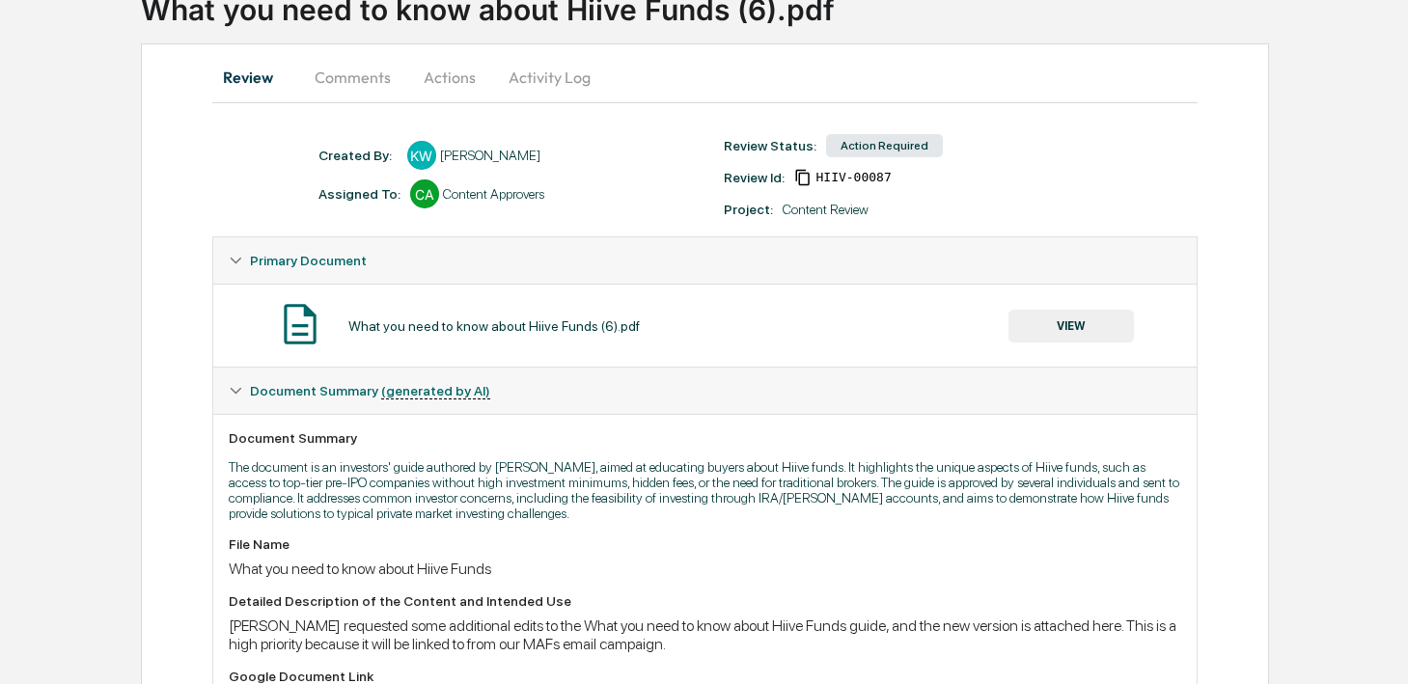
click at [1039, 326] on button "VIEW" at bounding box center [1071, 326] width 125 height 33
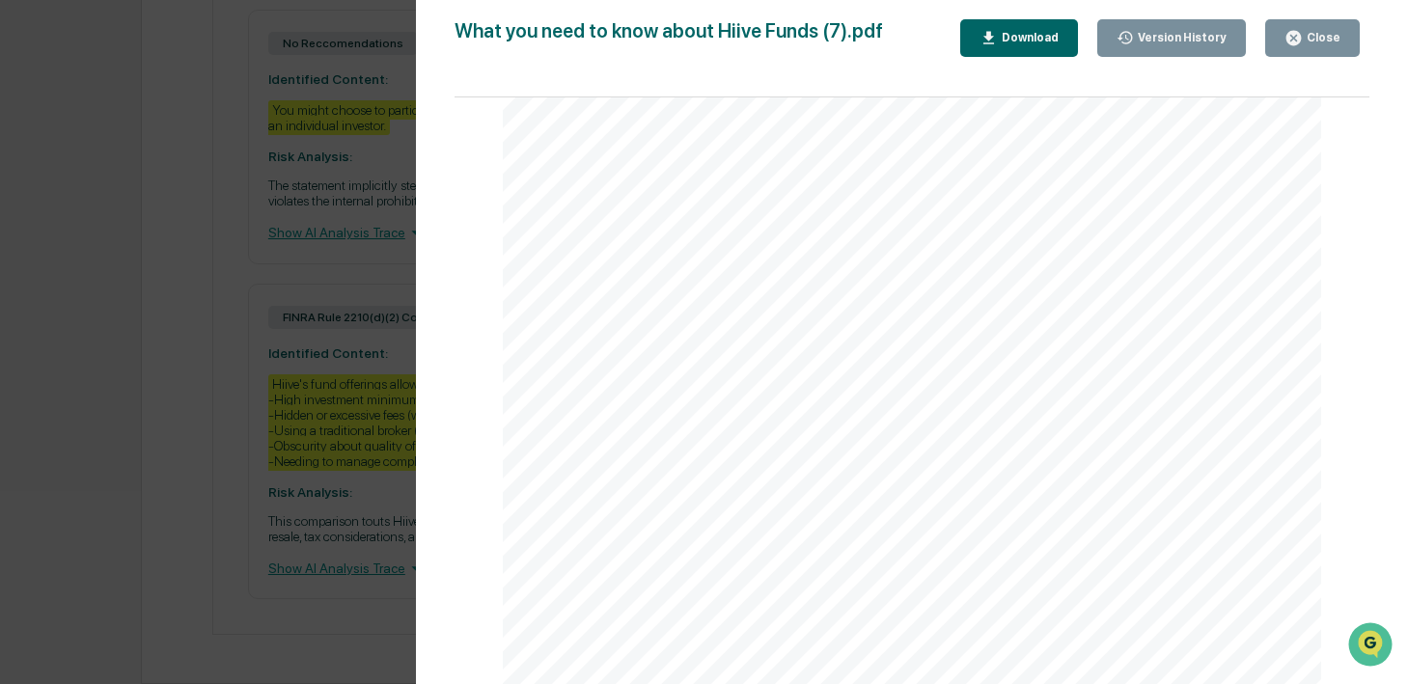
scroll to position [2163, 0]
click at [1301, 30] on icon "button" at bounding box center [1294, 38] width 18 height 18
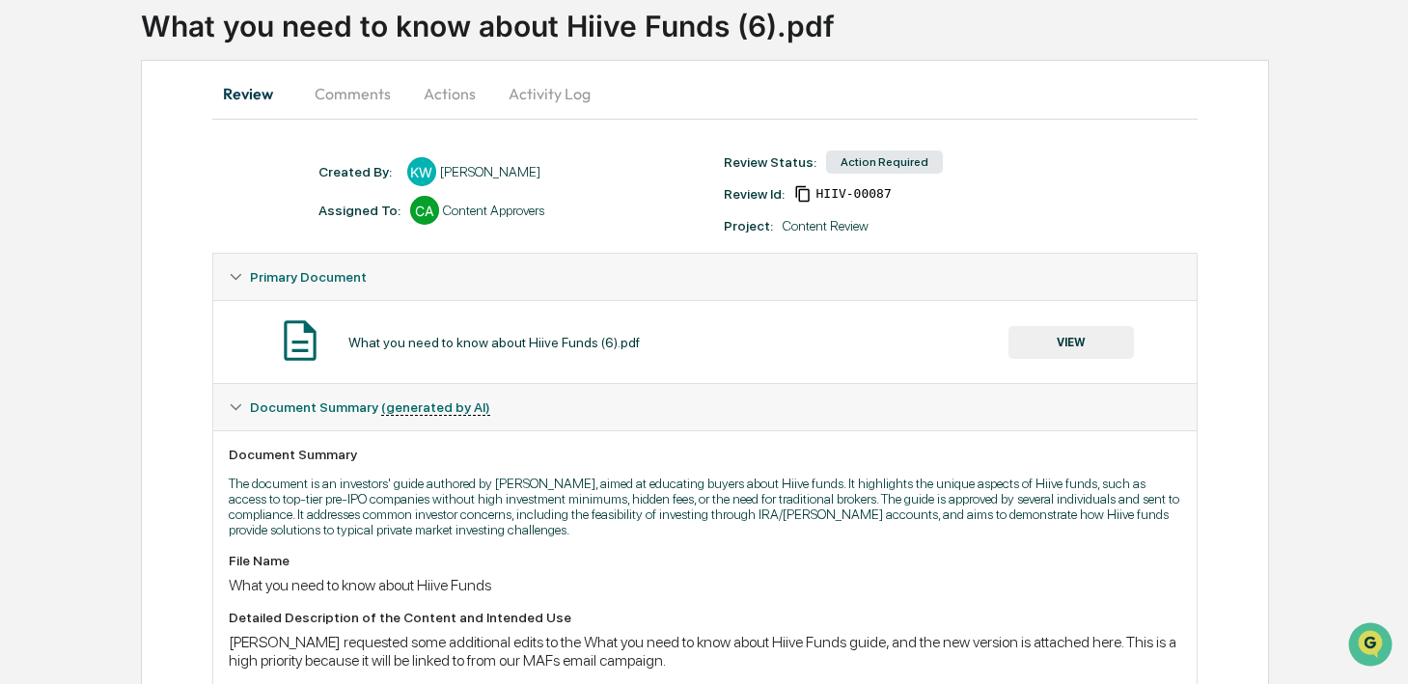
scroll to position [0, 0]
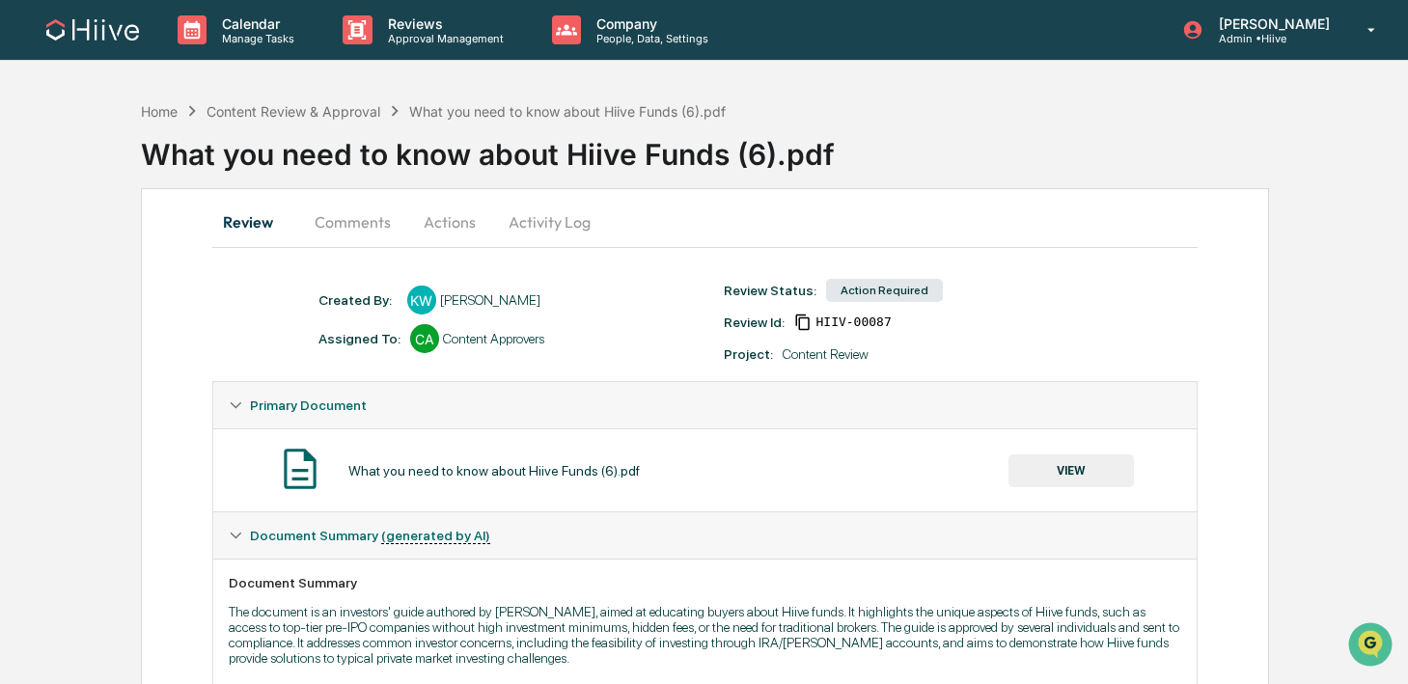
click at [530, 234] on button "Activity Log" at bounding box center [549, 222] width 113 height 46
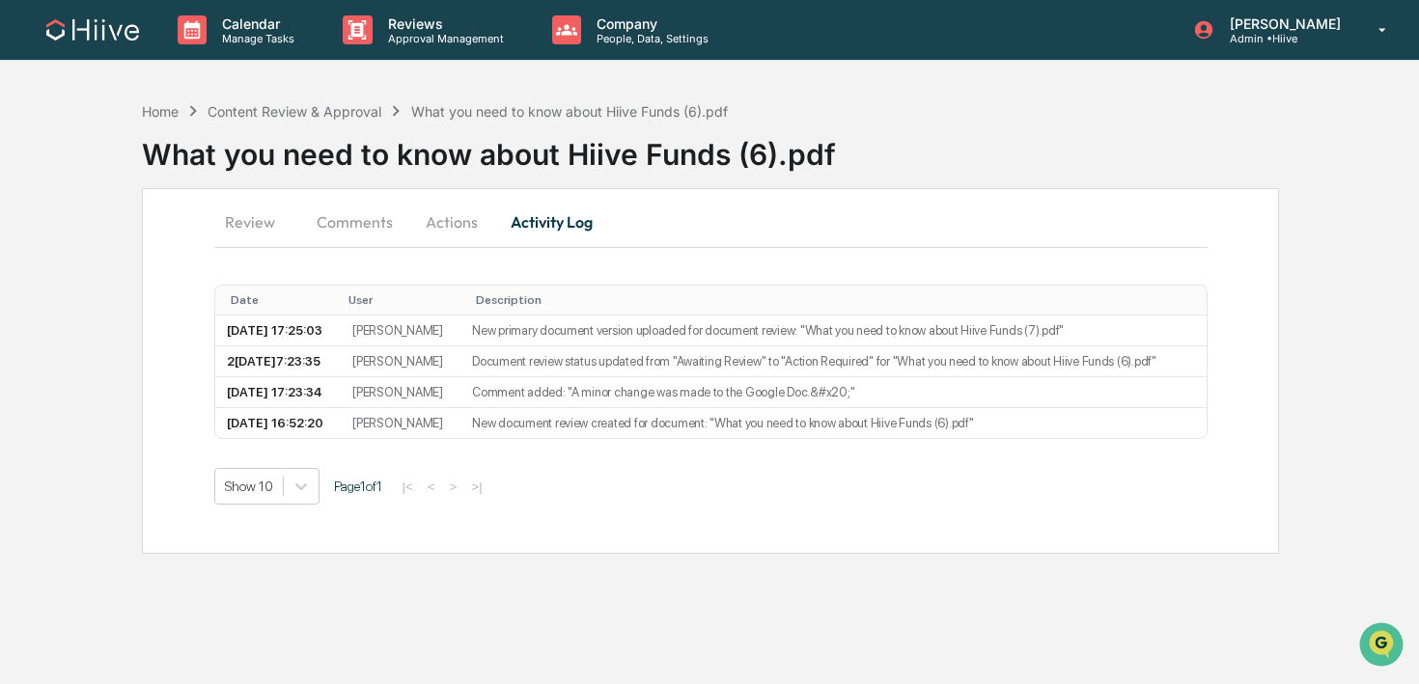
click at [464, 234] on button "Actions" at bounding box center [451, 222] width 87 height 46
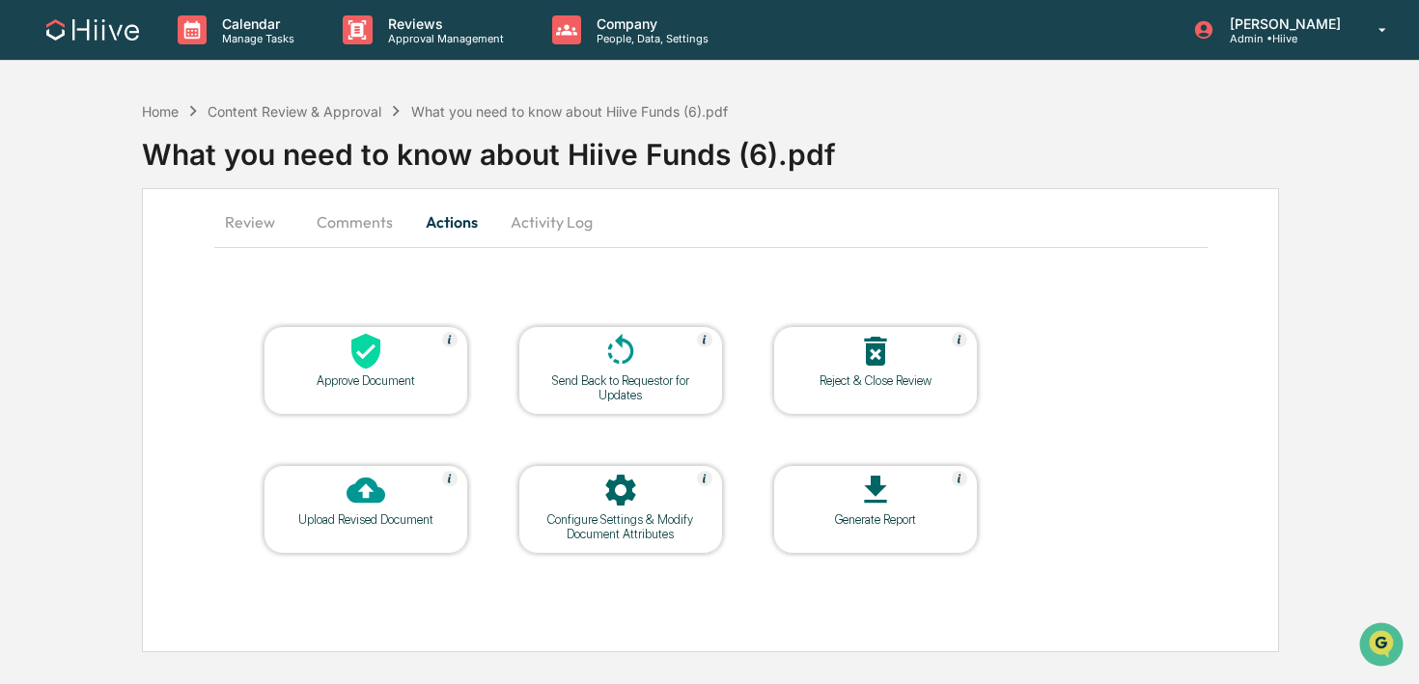
click at [371, 224] on button "Comments" at bounding box center [354, 222] width 107 height 46
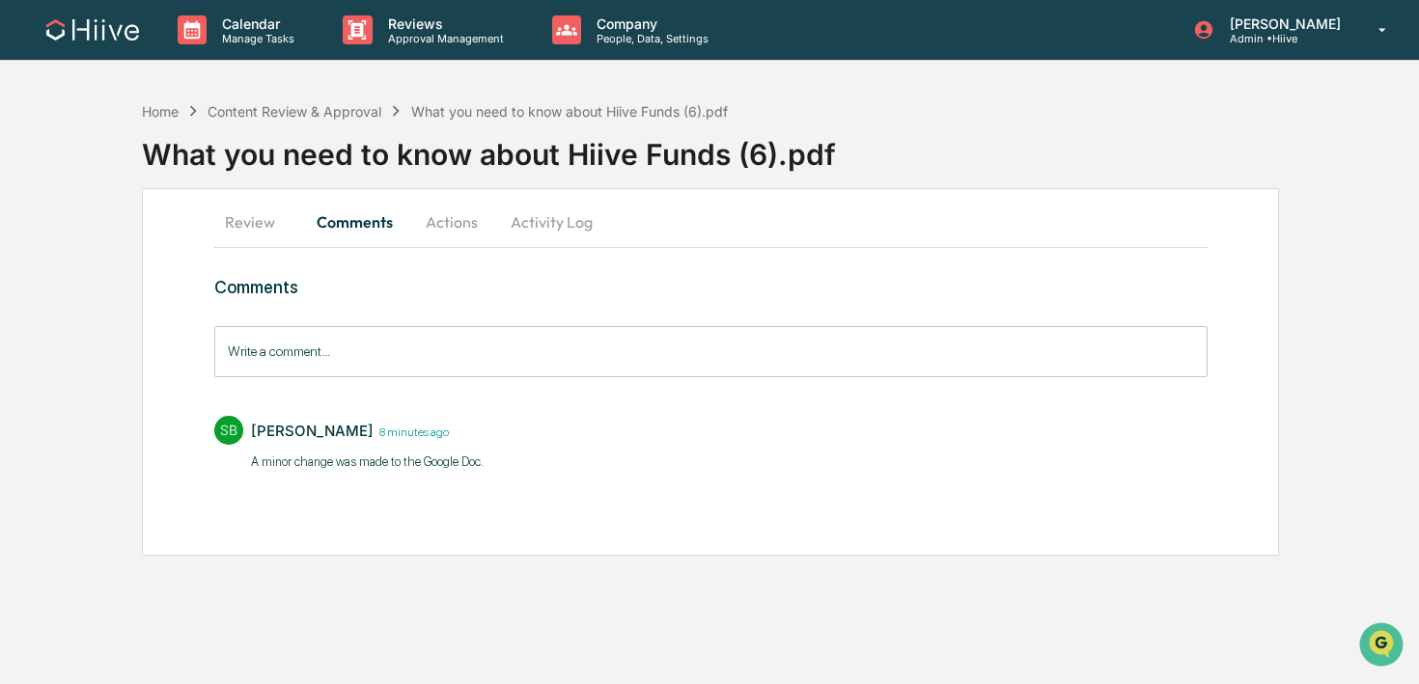
click at [541, 220] on button "Activity Log" at bounding box center [551, 222] width 113 height 46
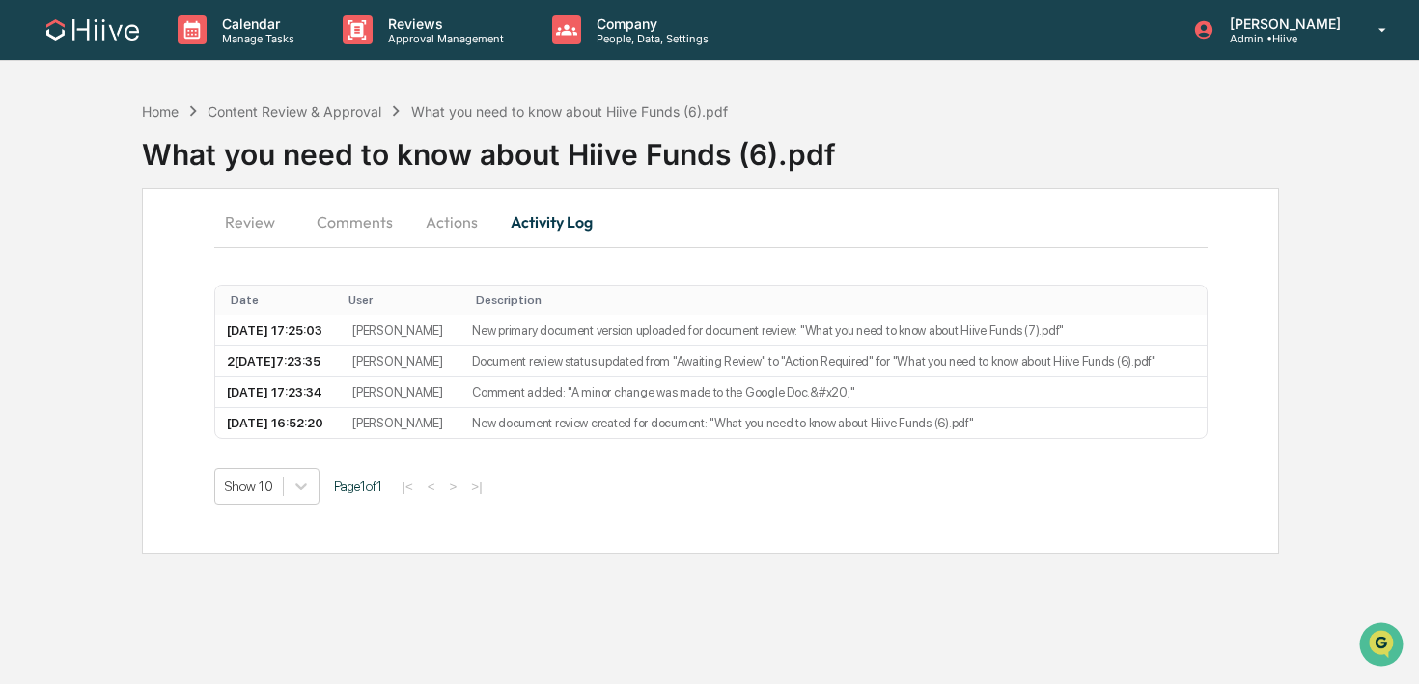
click at [267, 221] on button "Review" at bounding box center [257, 222] width 87 height 46
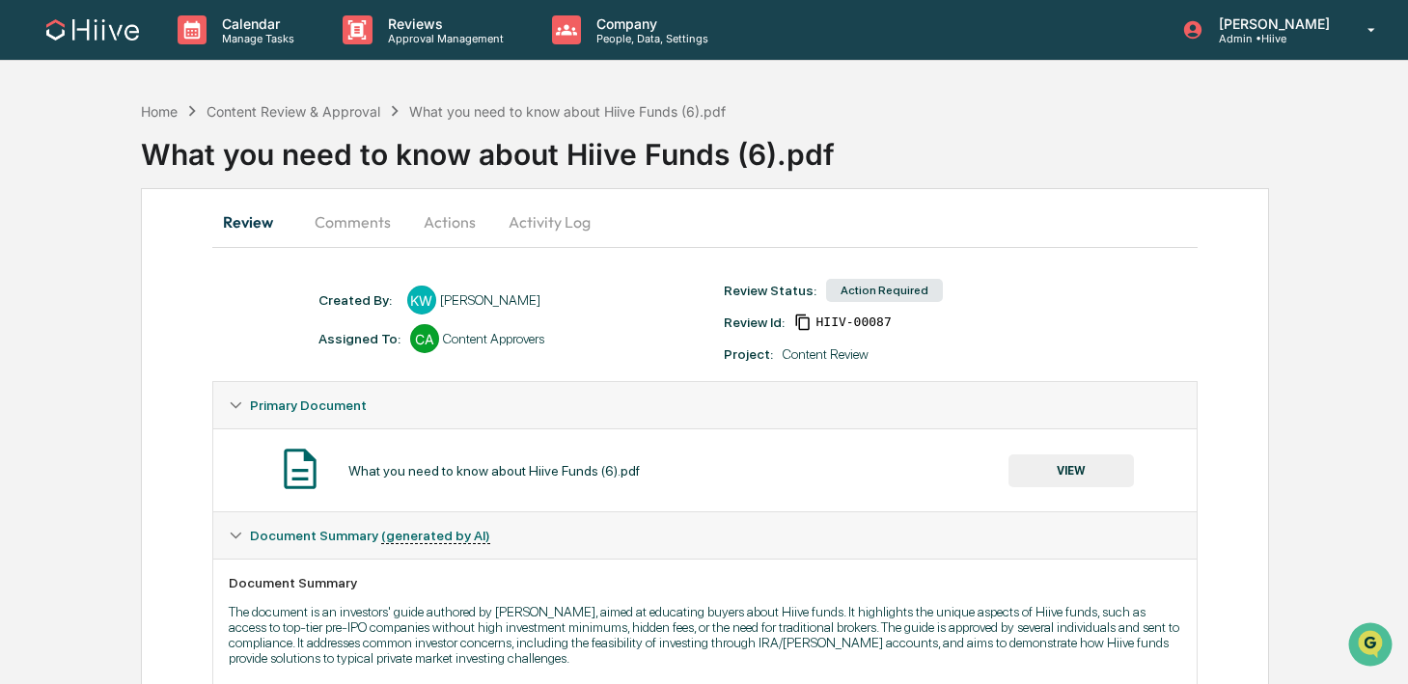
click at [1036, 467] on button "VIEW" at bounding box center [1071, 471] width 125 height 33
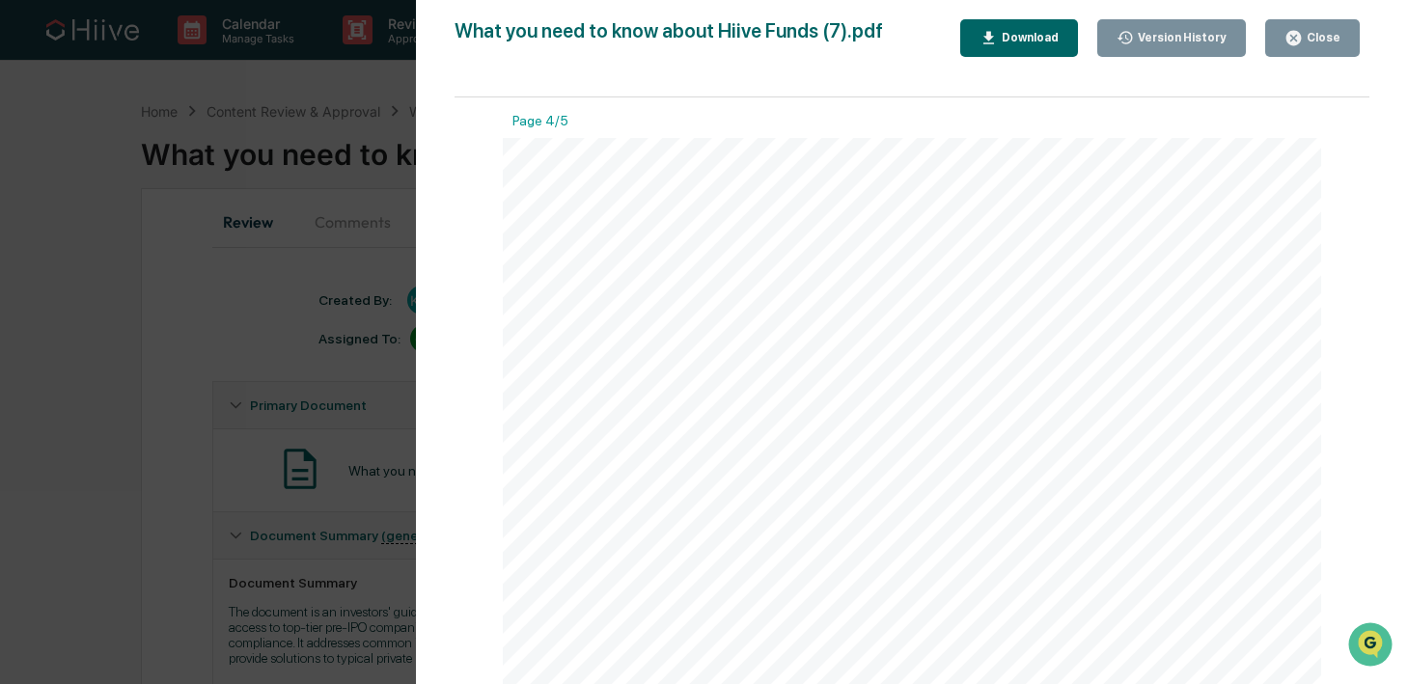
scroll to position [3353, 0]
click at [1333, 38] on div "Close" at bounding box center [1322, 38] width 38 height 14
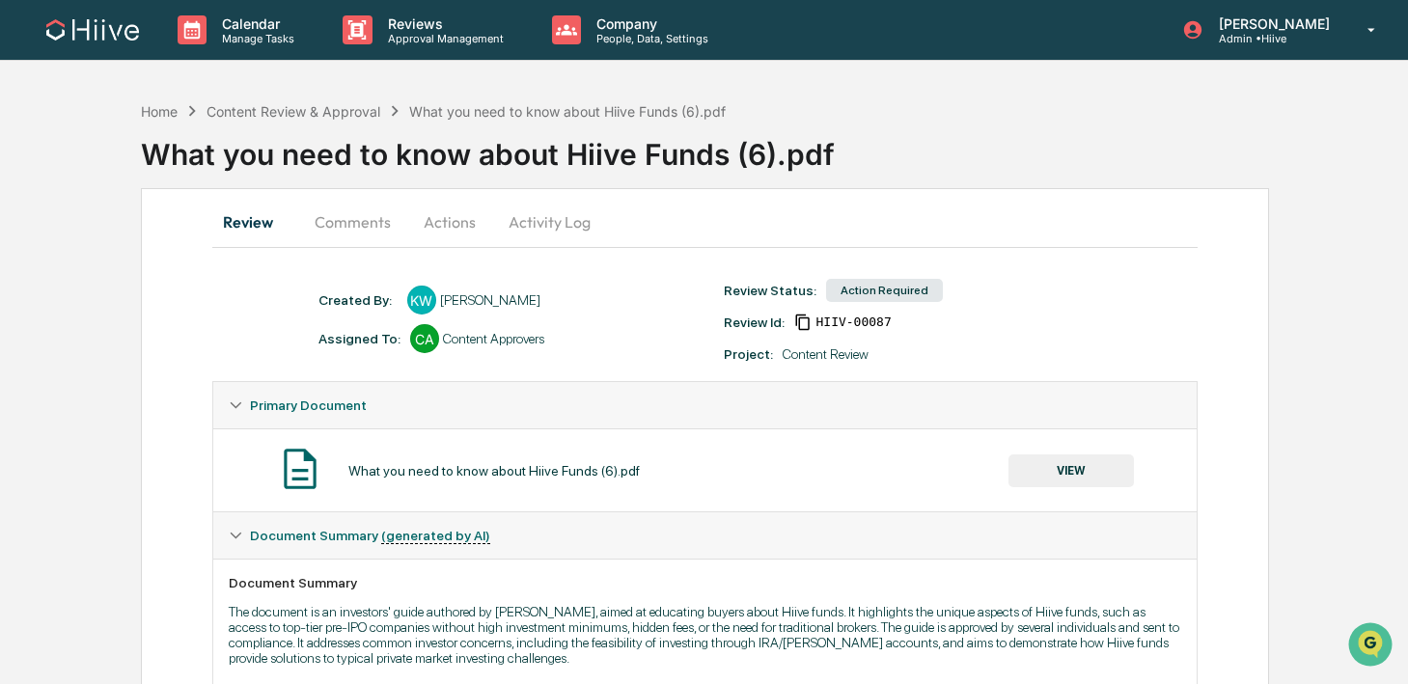
click at [1011, 460] on button "VIEW" at bounding box center [1071, 471] width 125 height 33
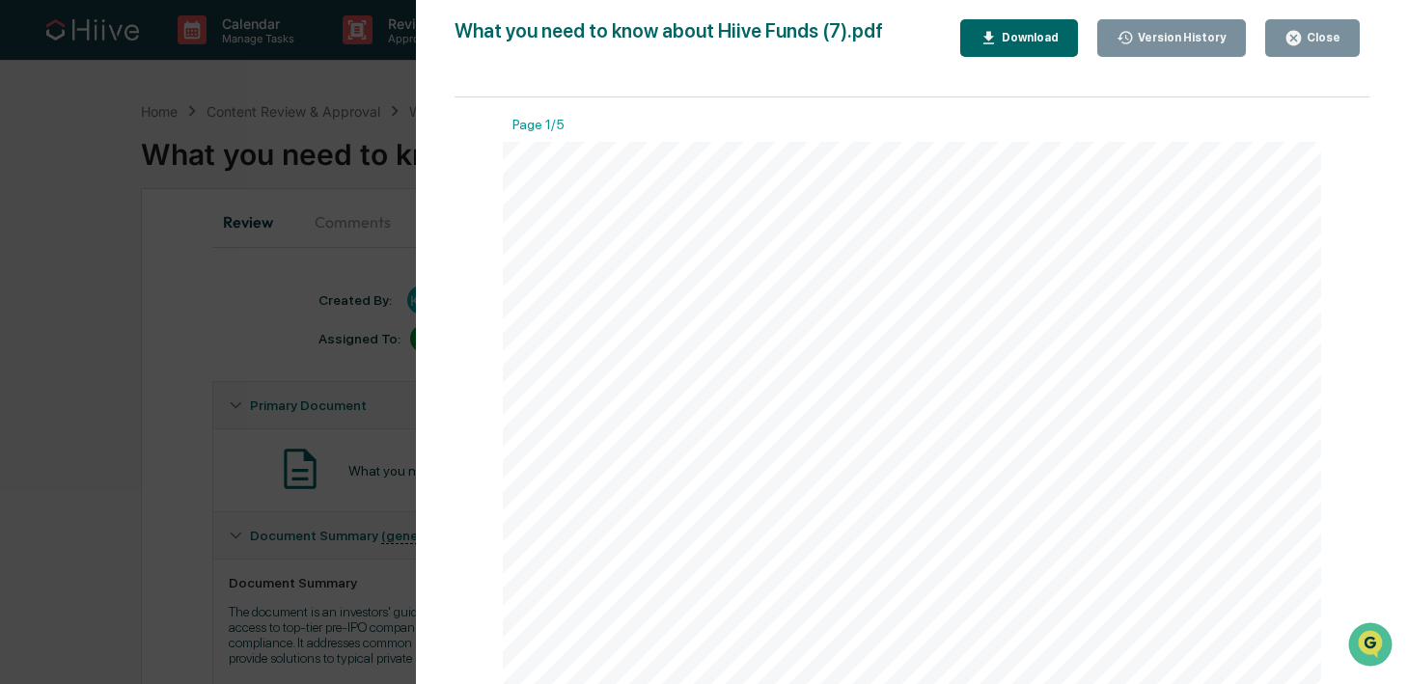
click at [1317, 41] on div "Close" at bounding box center [1322, 38] width 38 height 14
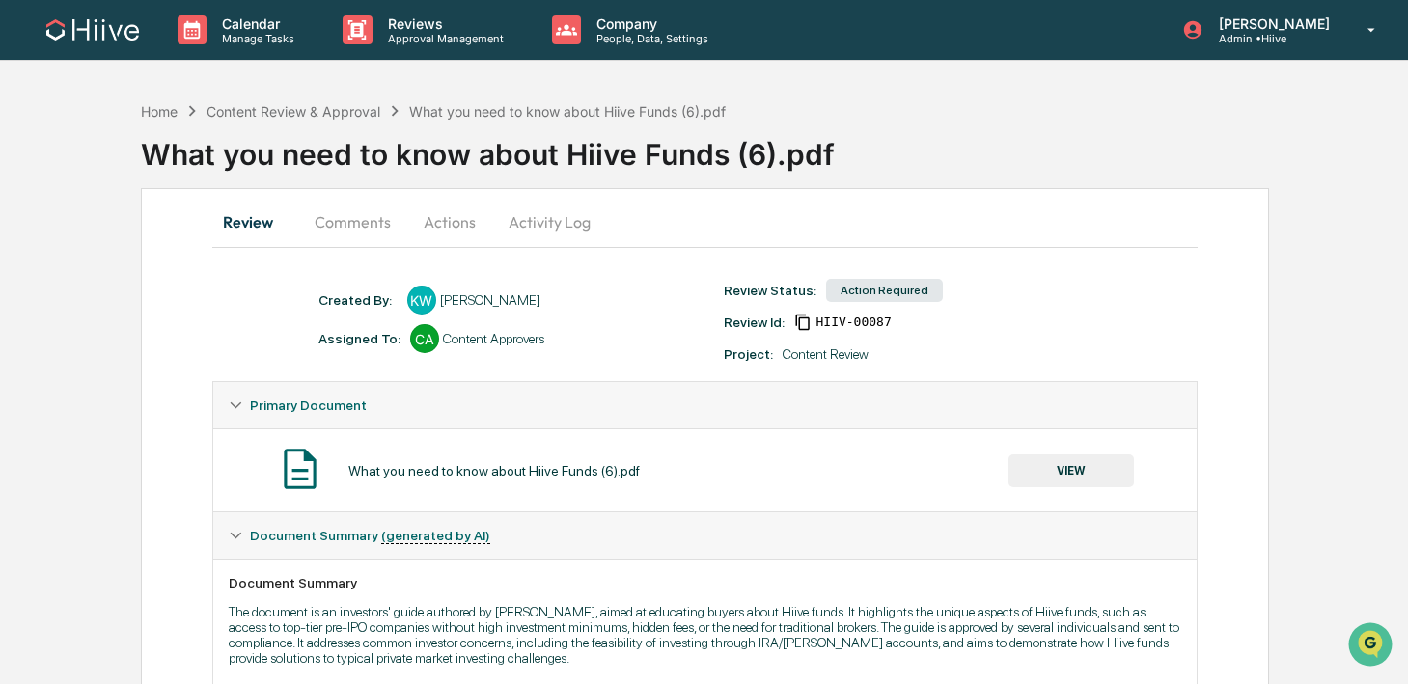
click at [509, 229] on button "Activity Log" at bounding box center [549, 222] width 113 height 46
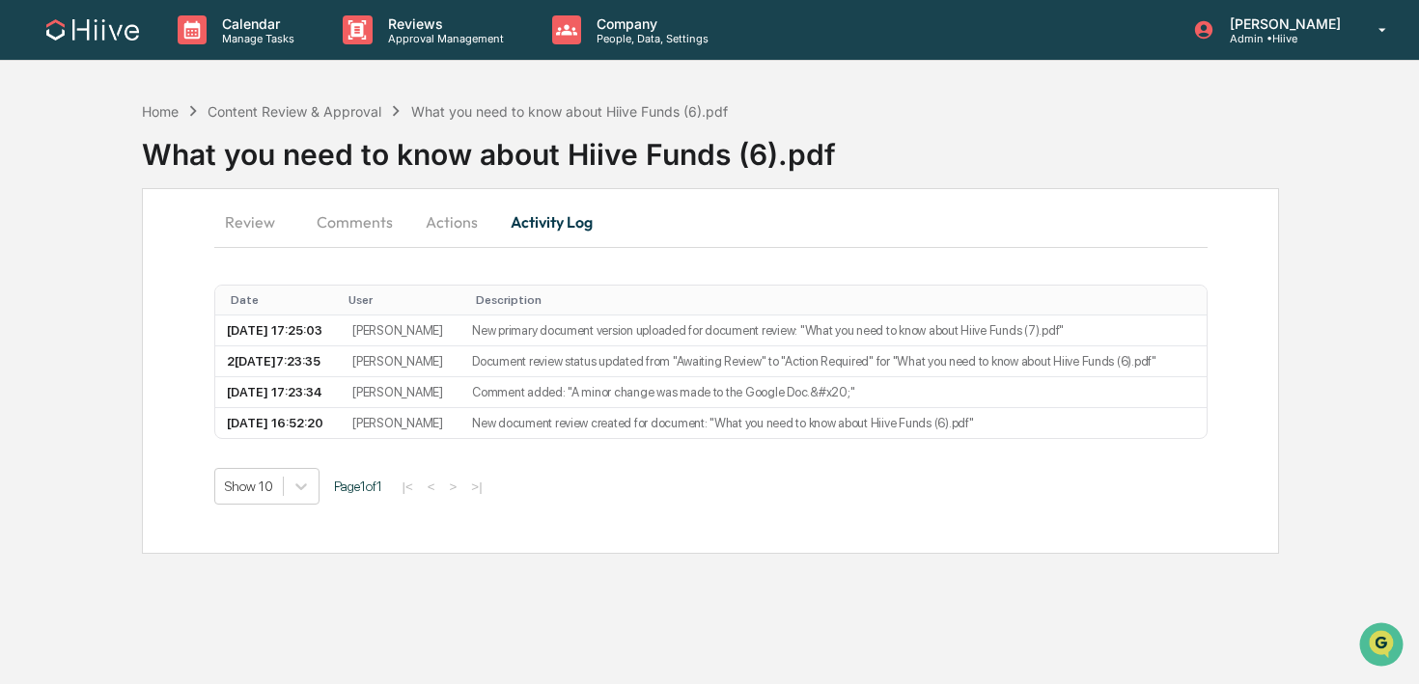
click at [425, 239] on button "Actions" at bounding box center [451, 222] width 87 height 46
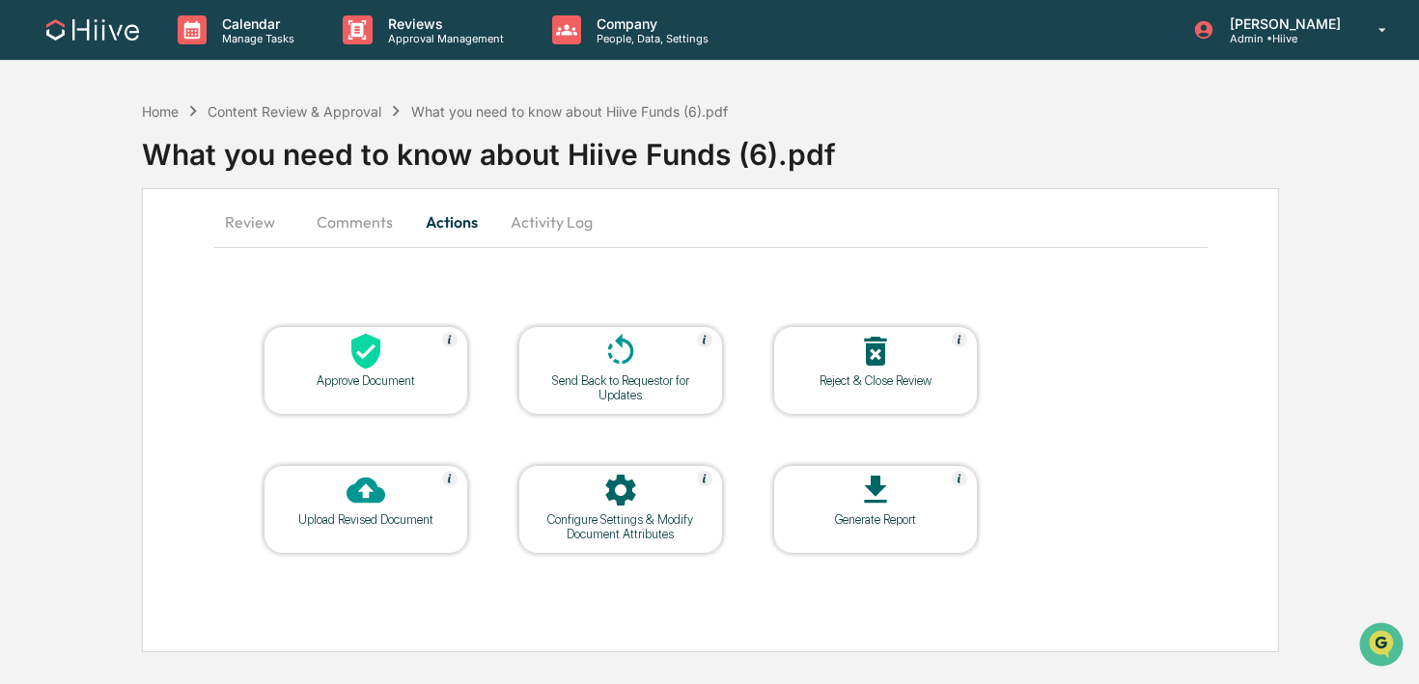
click at [365, 220] on button "Comments" at bounding box center [354, 222] width 107 height 46
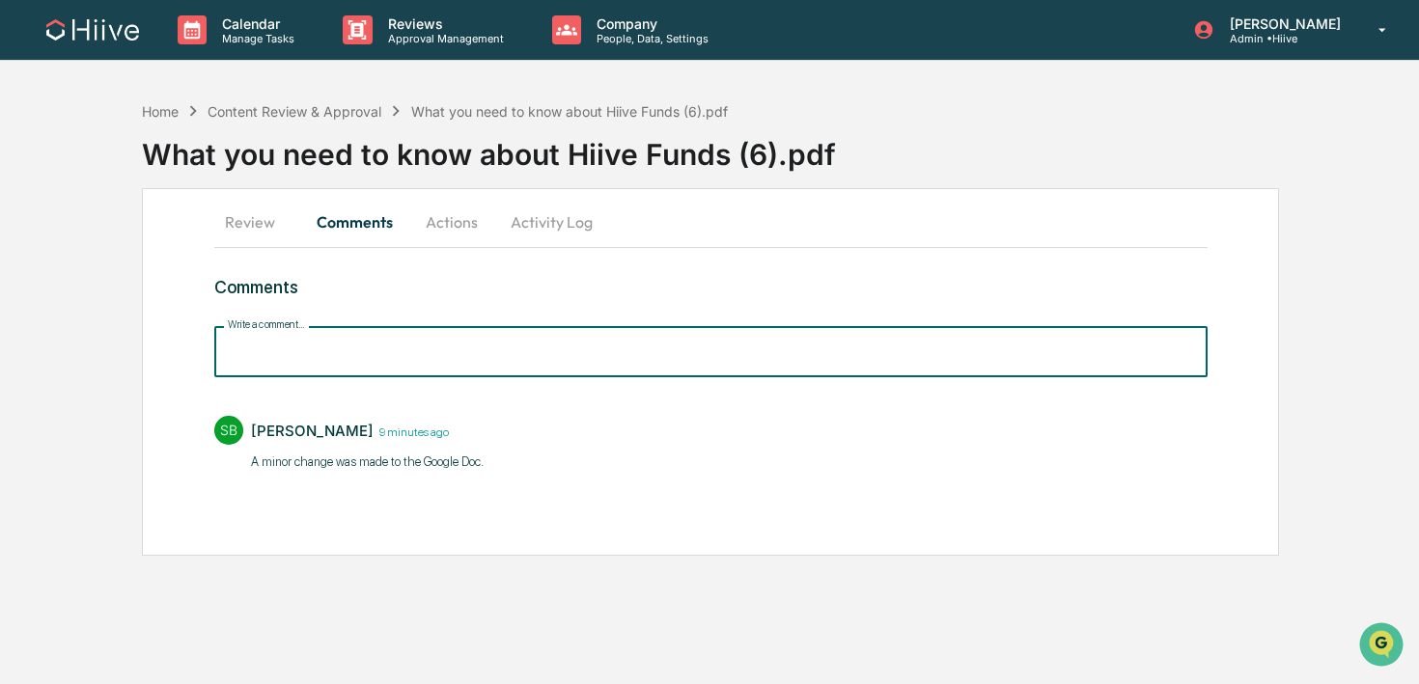
click at [362, 369] on input "Write a comment..." at bounding box center [710, 351] width 993 height 51
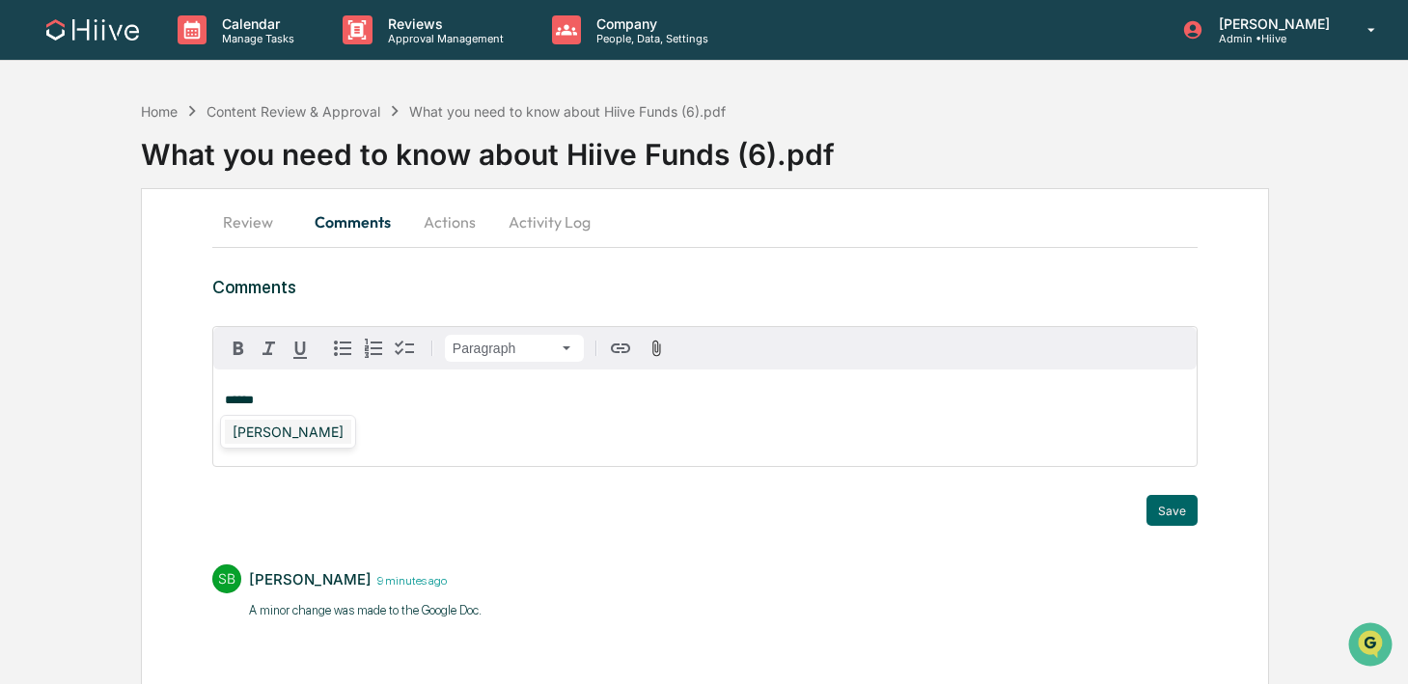
click at [317, 430] on div "Susan Woodard" at bounding box center [288, 432] width 126 height 24
click at [1152, 509] on button "Save" at bounding box center [1172, 510] width 51 height 31
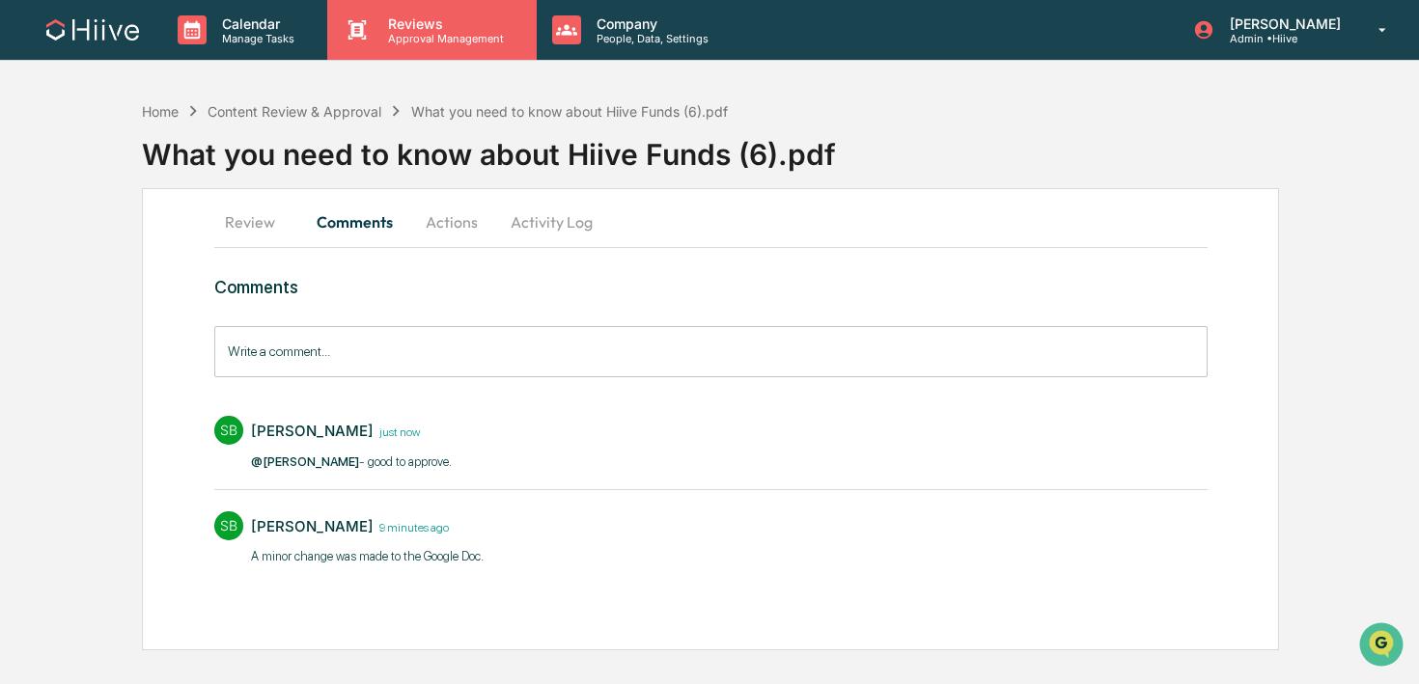
click at [427, 38] on p "Approval Management" at bounding box center [443, 39] width 141 height 14
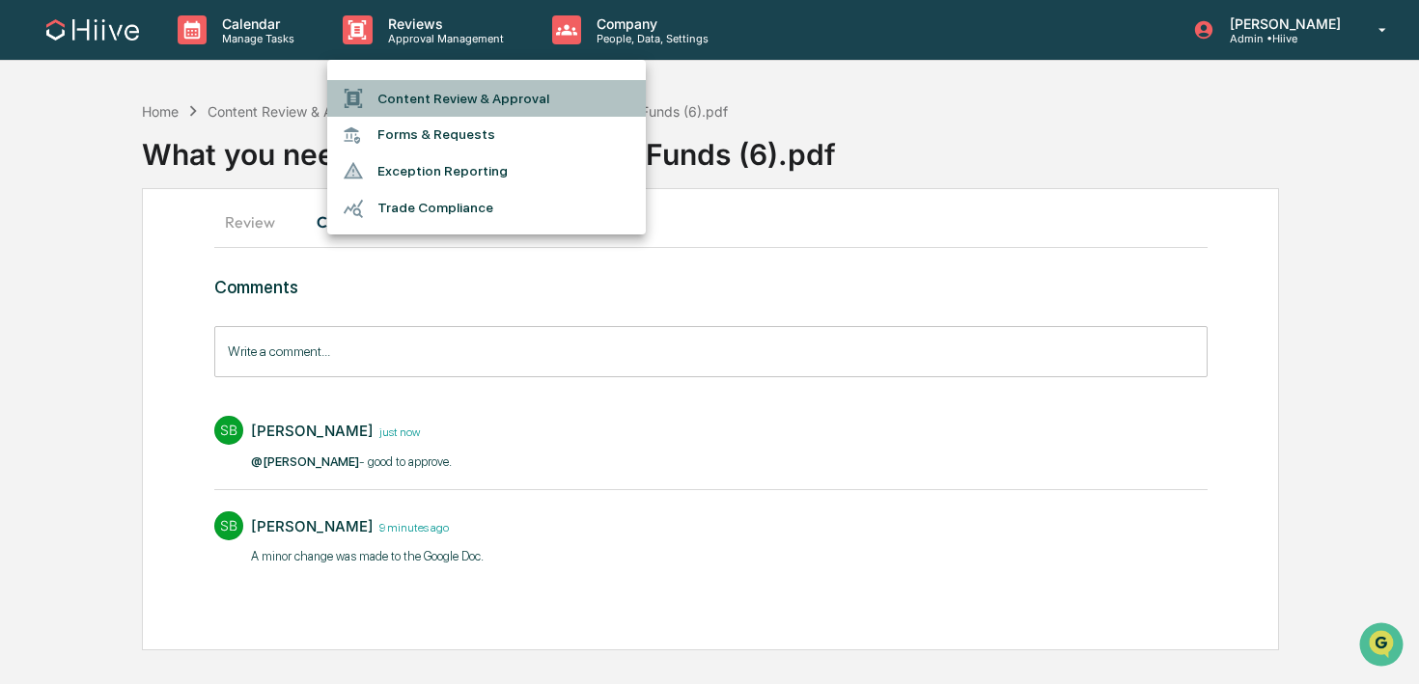
click at [427, 82] on li "Content Review & Approval" at bounding box center [486, 98] width 319 height 37
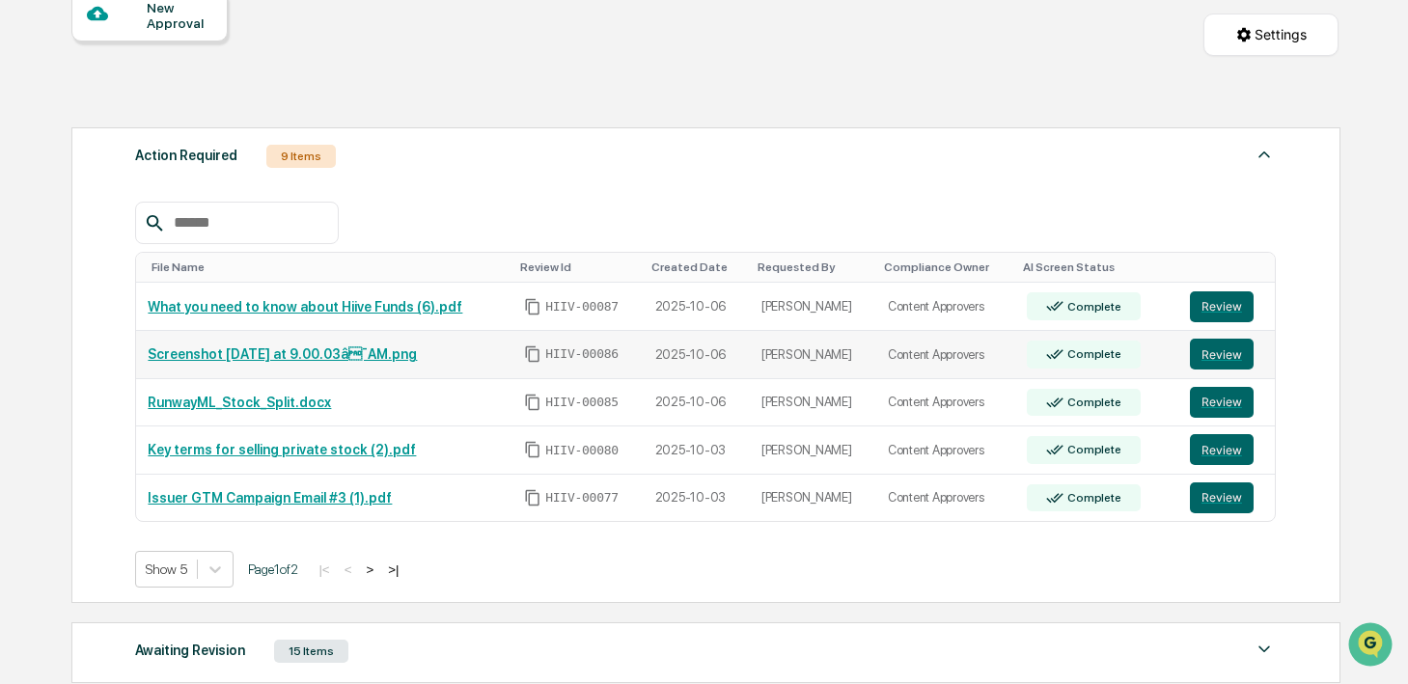
scroll to position [201, 0]
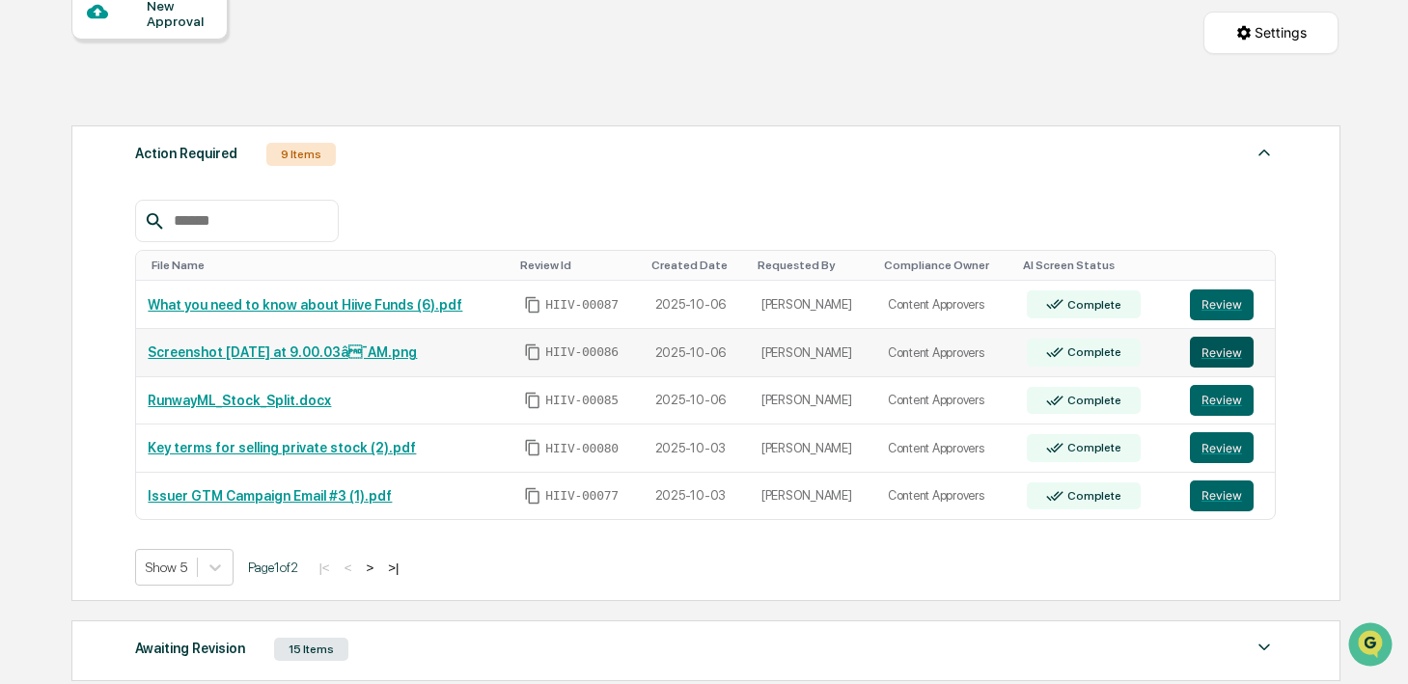
click at [1204, 344] on button "Review" at bounding box center [1222, 352] width 64 height 31
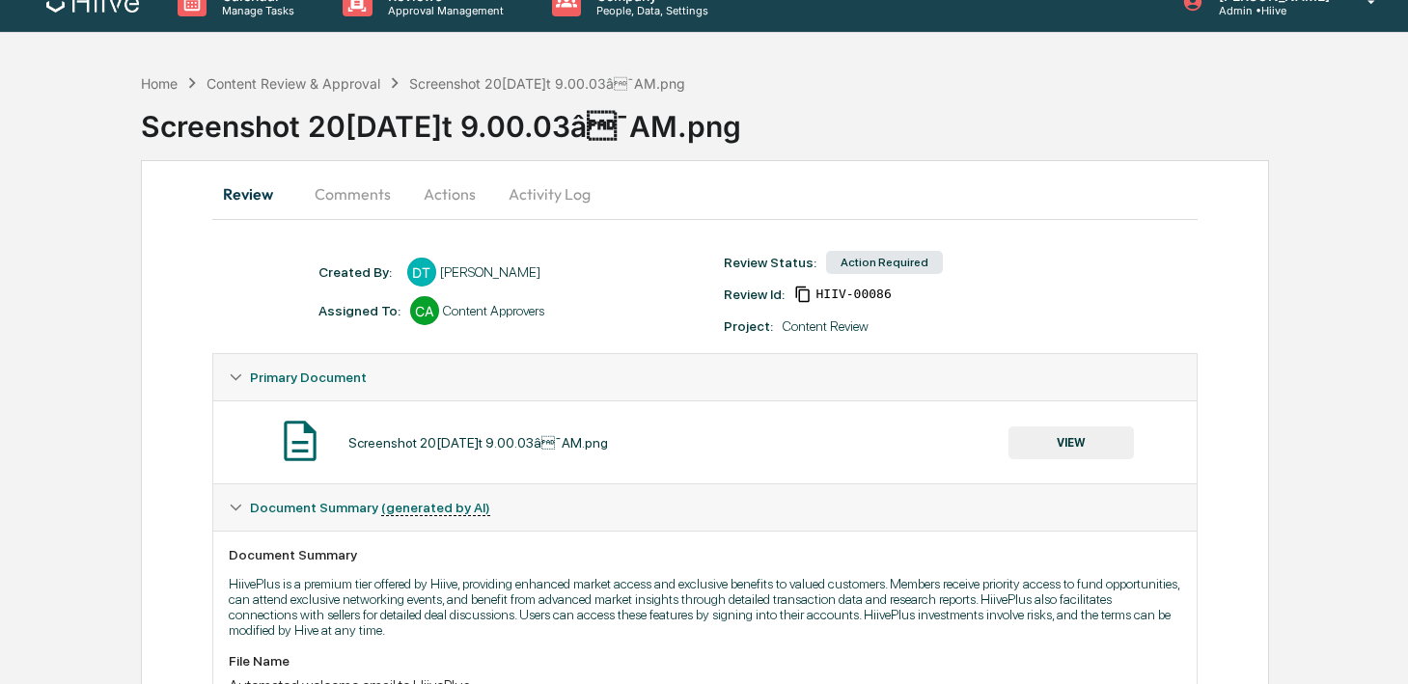
click at [348, 194] on button "Comments" at bounding box center [352, 194] width 107 height 46
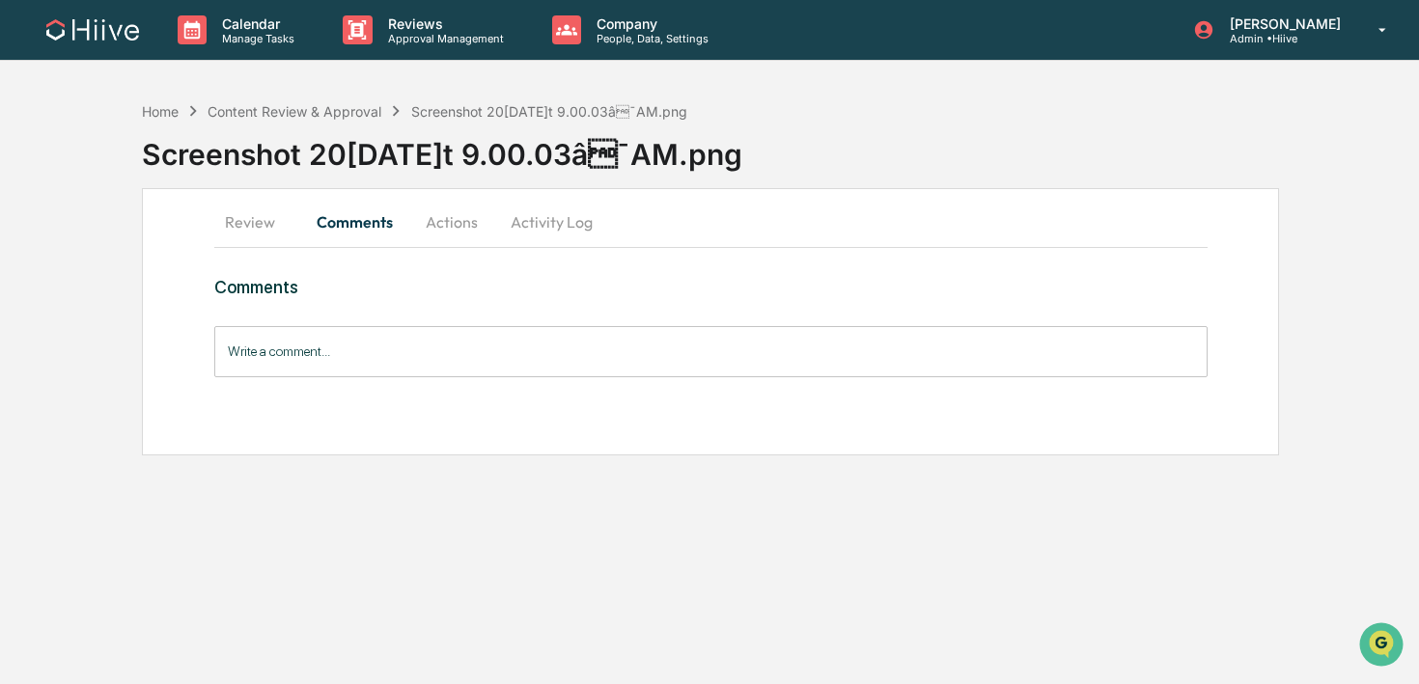
click at [271, 221] on button "Review" at bounding box center [257, 222] width 87 height 46
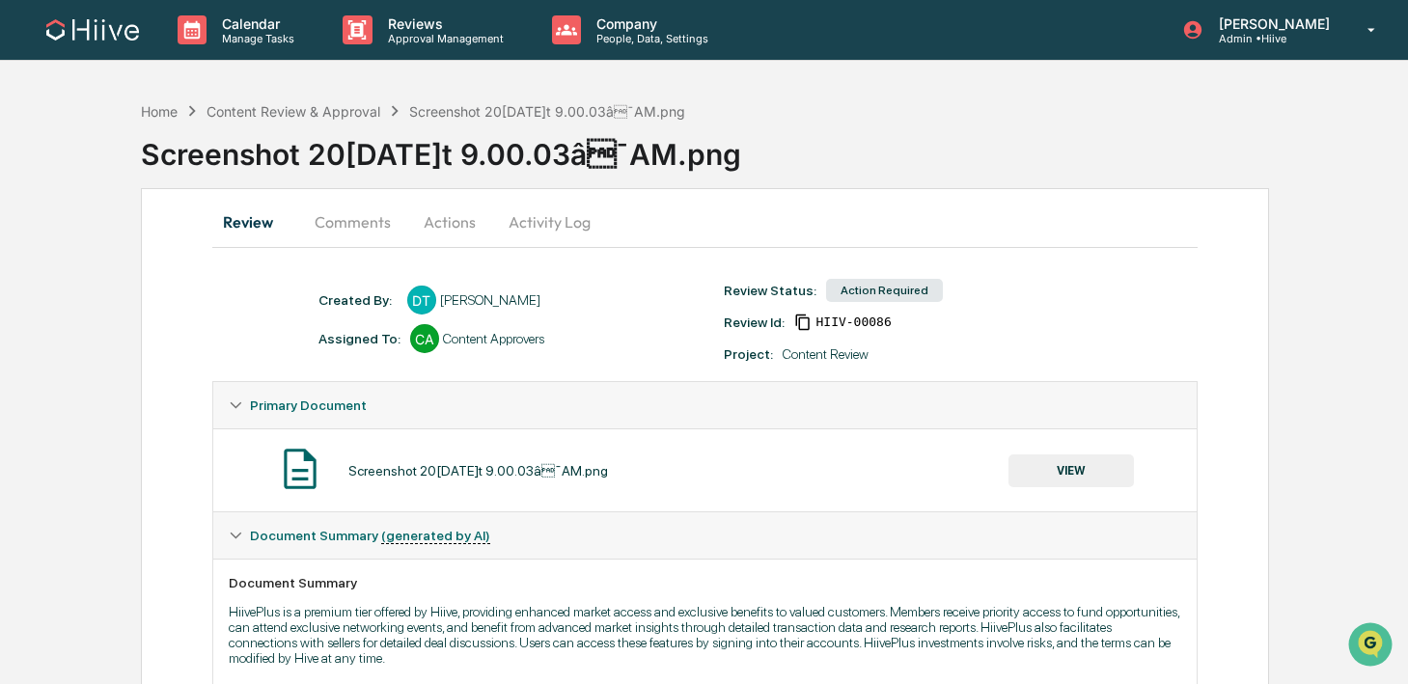
click at [447, 224] on button "Actions" at bounding box center [449, 222] width 87 height 46
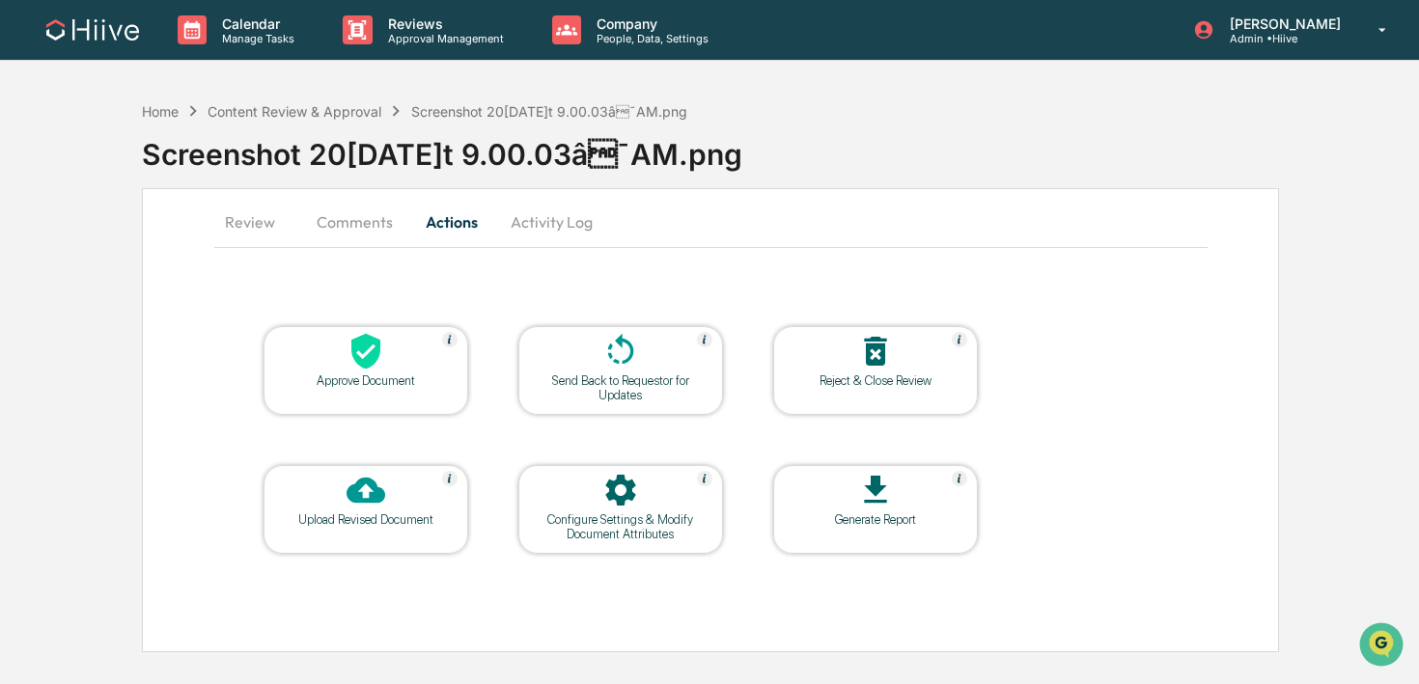
click at [264, 228] on button "Review" at bounding box center [257, 222] width 87 height 46
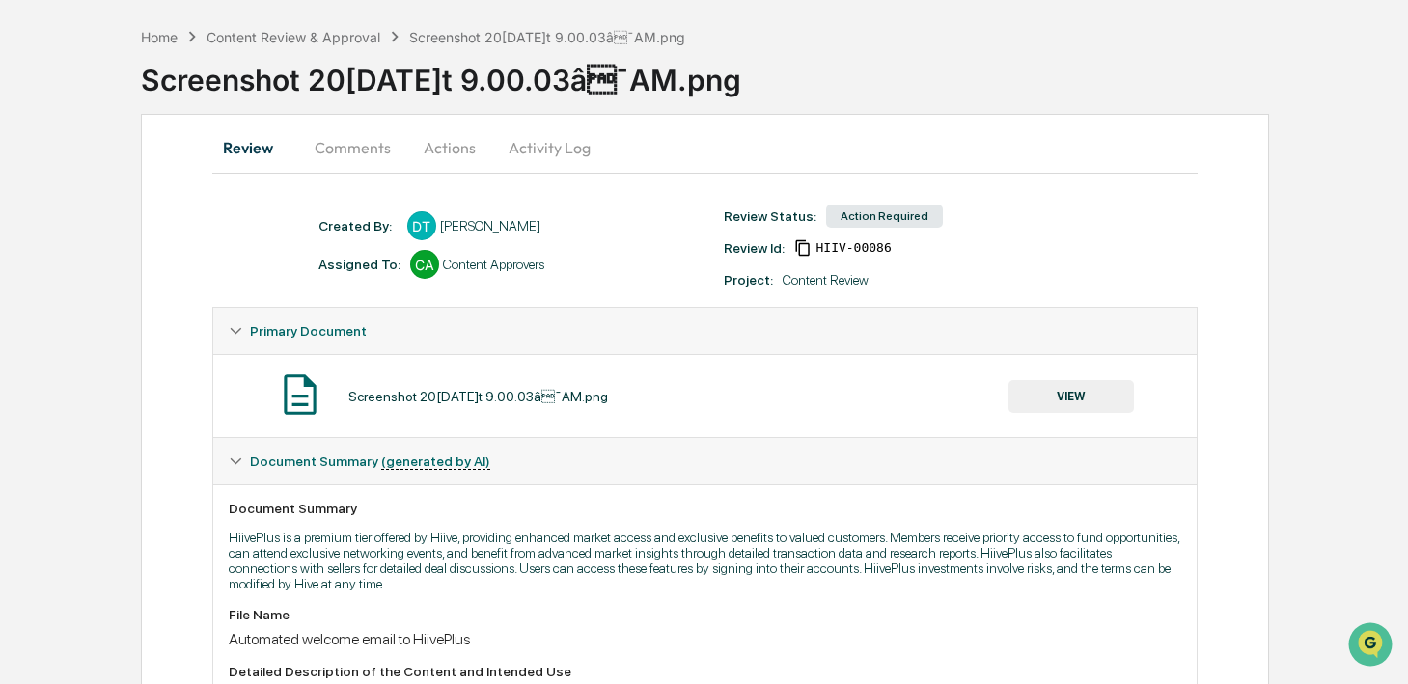
scroll to position [157, 0]
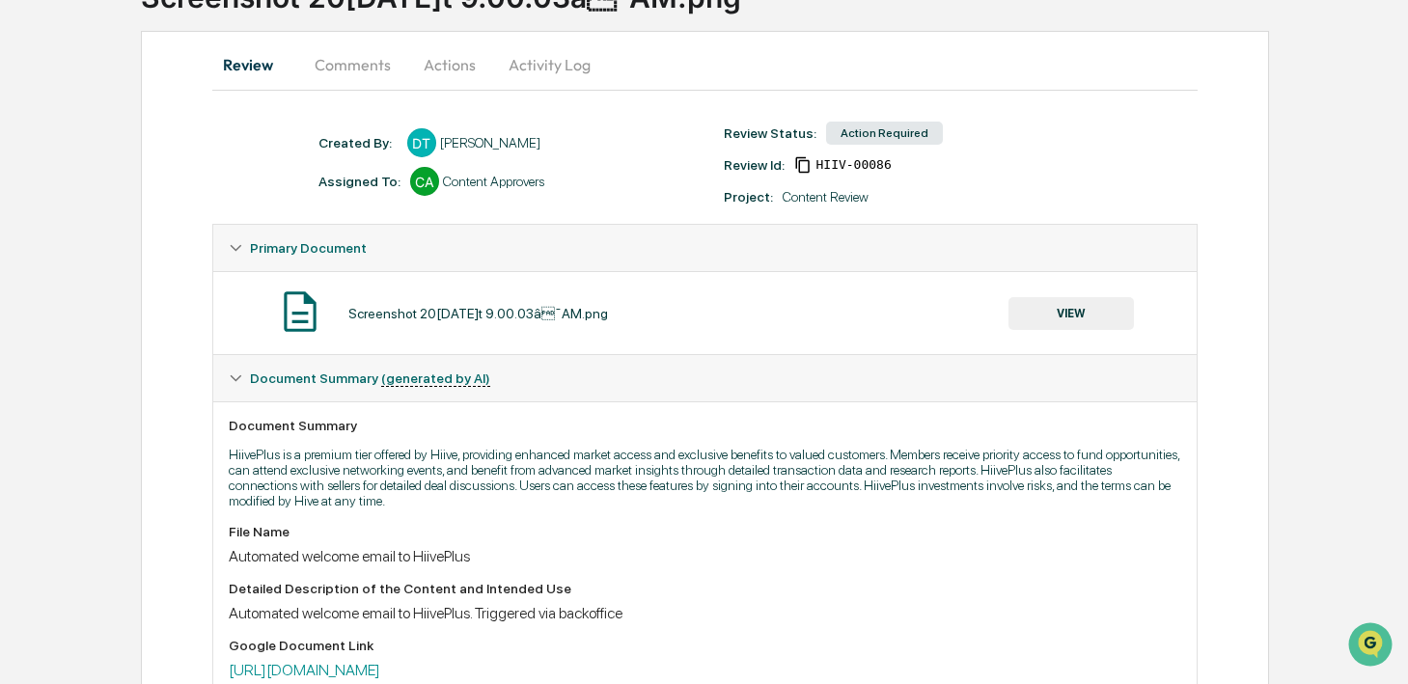
click at [1042, 320] on button "VIEW" at bounding box center [1071, 313] width 125 height 33
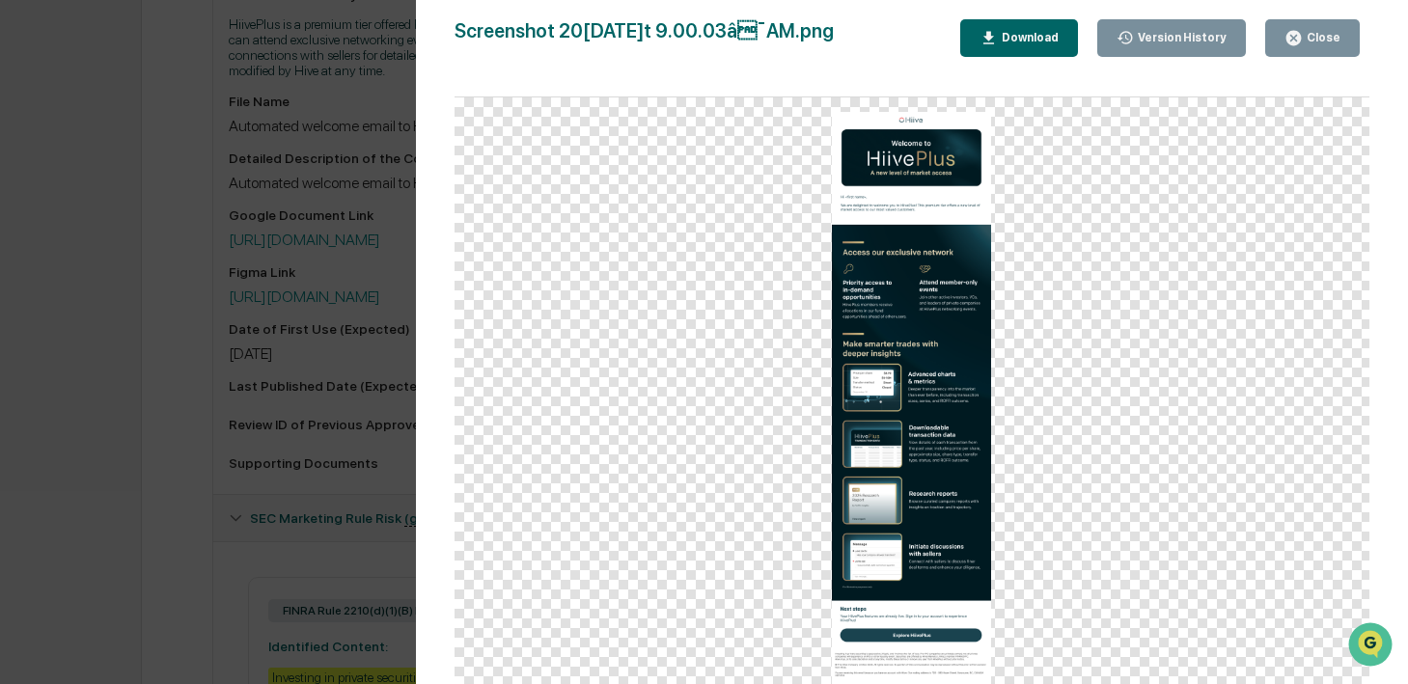
scroll to position [1051, 0]
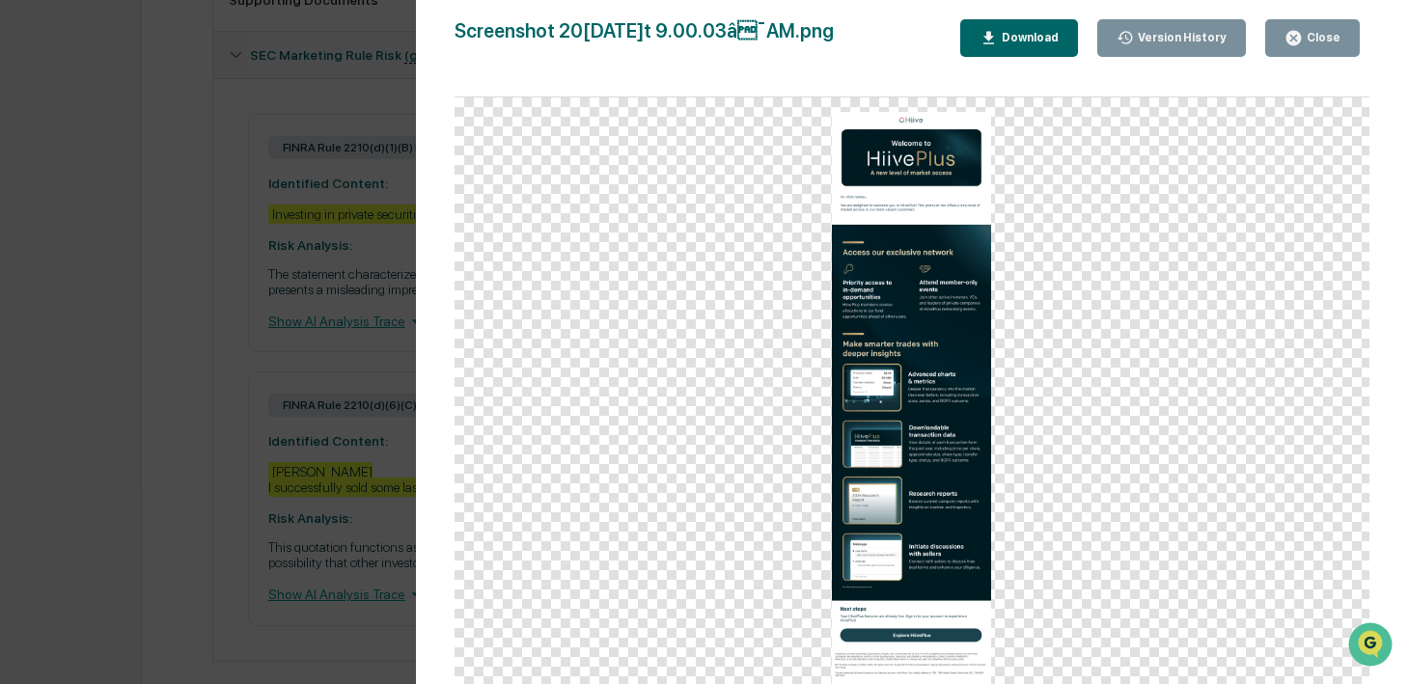
click at [1304, 27] on button "Close" at bounding box center [1313, 38] width 95 height 38
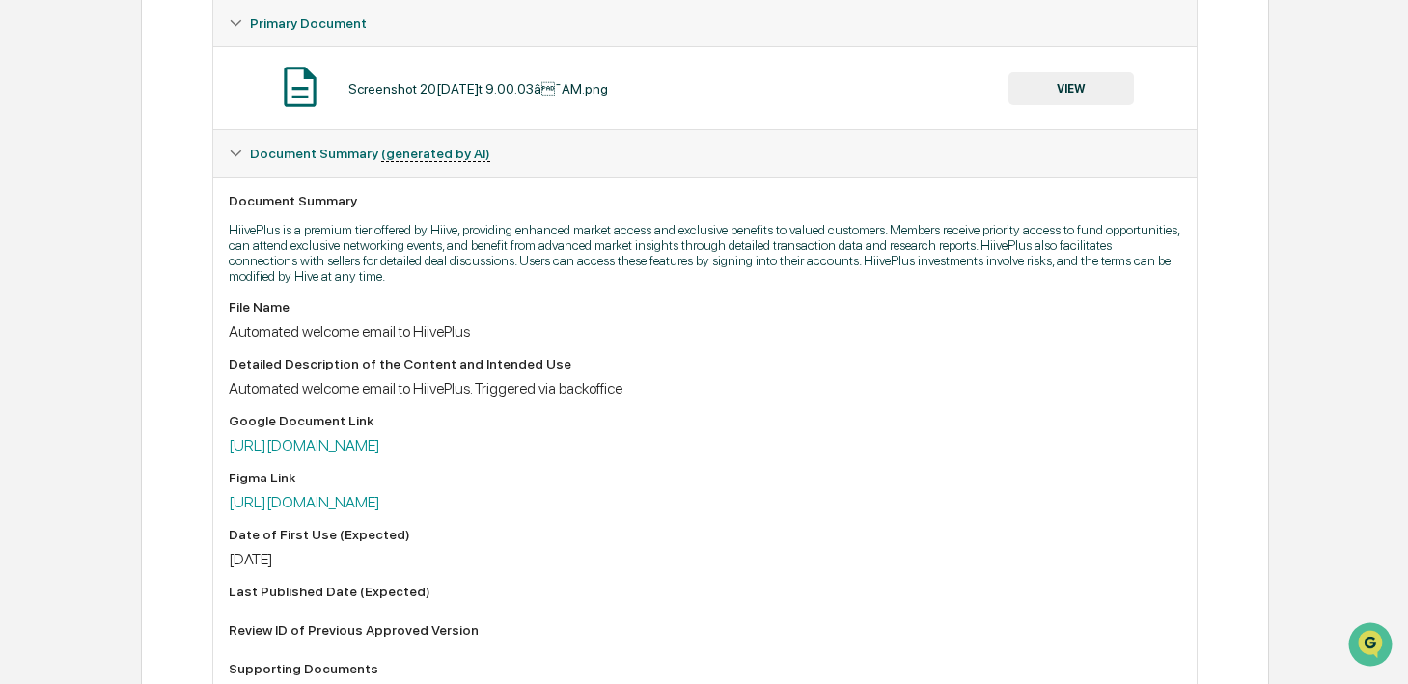
scroll to position [389, 0]
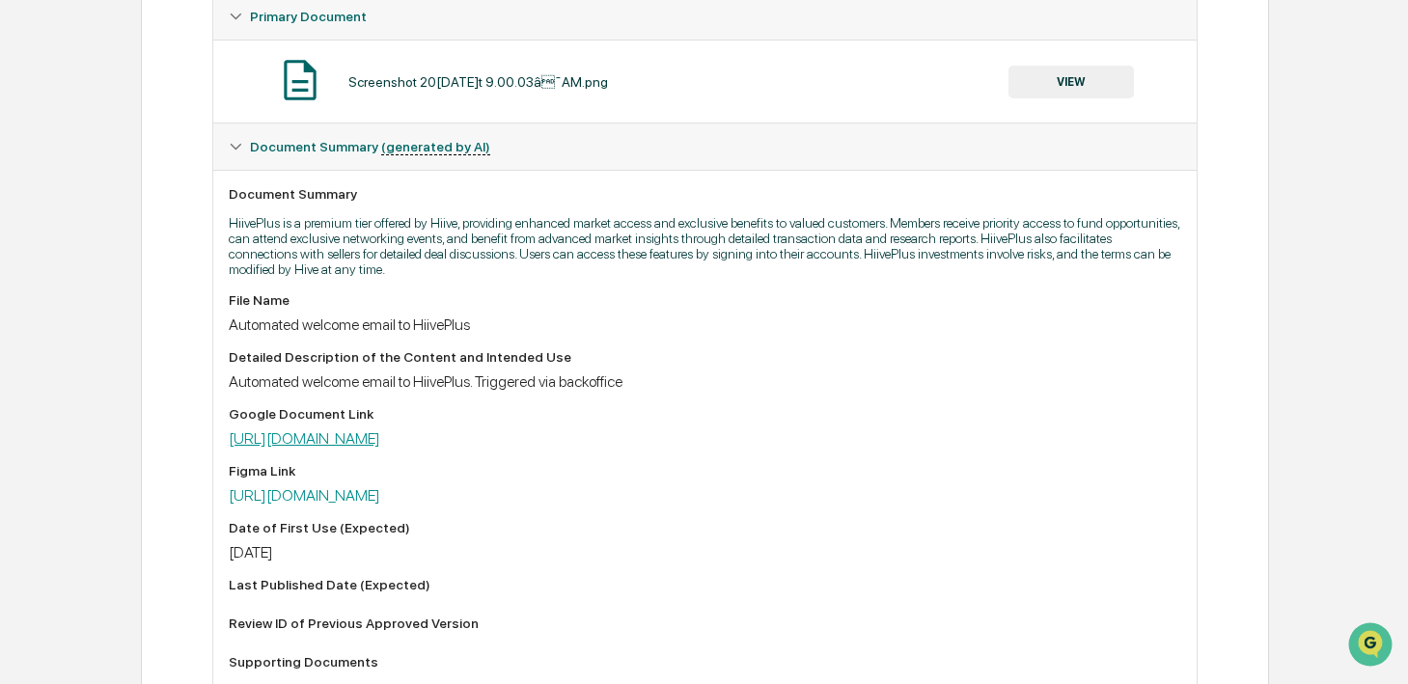
click at [380, 439] on link "https://docs.google.com/document/d/1mTNcmJvrjdf3C15lwhiAqjfEEsHS4V54z5G5KnD0SOo…" at bounding box center [305, 439] width 152 height 18
click at [441, 485] on div "Figma Link https://www.figma.com/design/elKDoSERcGeM5qq4Vl1lw1/Hiive-?node-id=8…" at bounding box center [705, 484] width 953 height 42
click at [380, 501] on link "https://www.figma.com/design/elKDoSERcGeM5qq4Vl1lw1/Hiive-?node-id=8721-6&p=f&t…" at bounding box center [305, 496] width 152 height 18
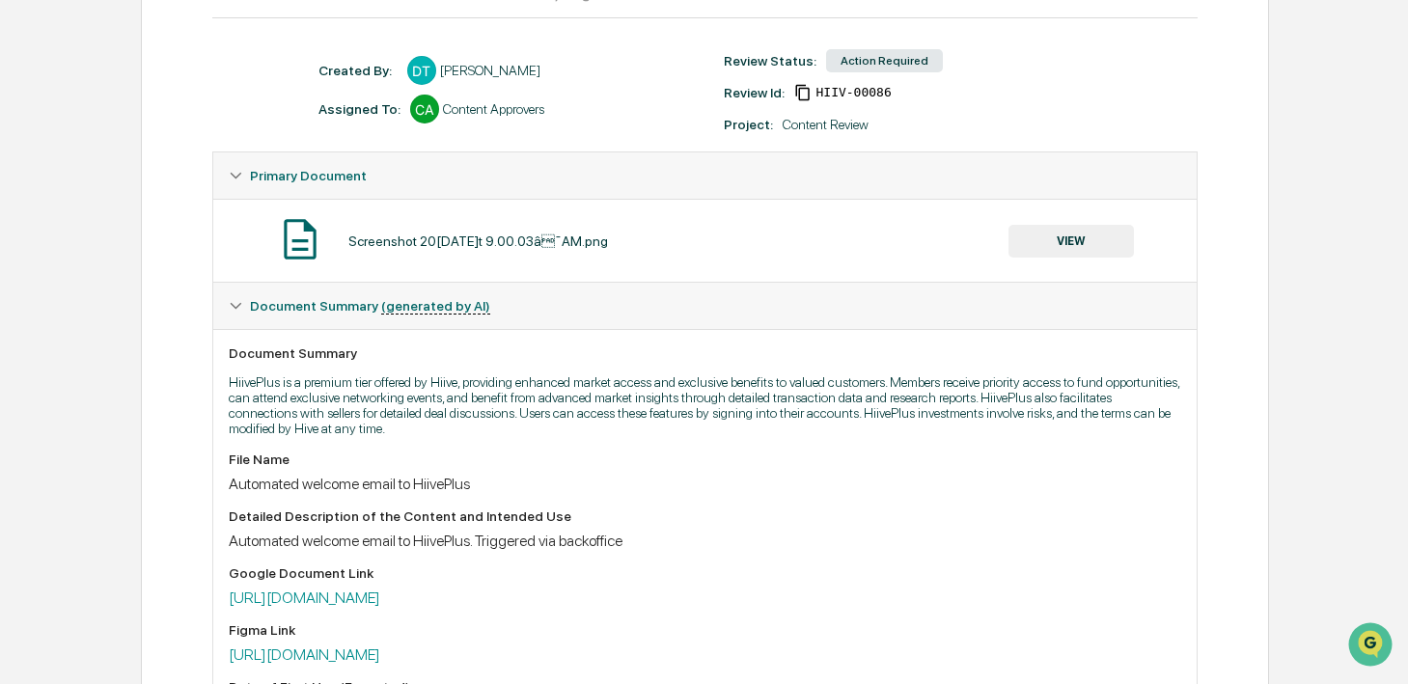
scroll to position [634, 0]
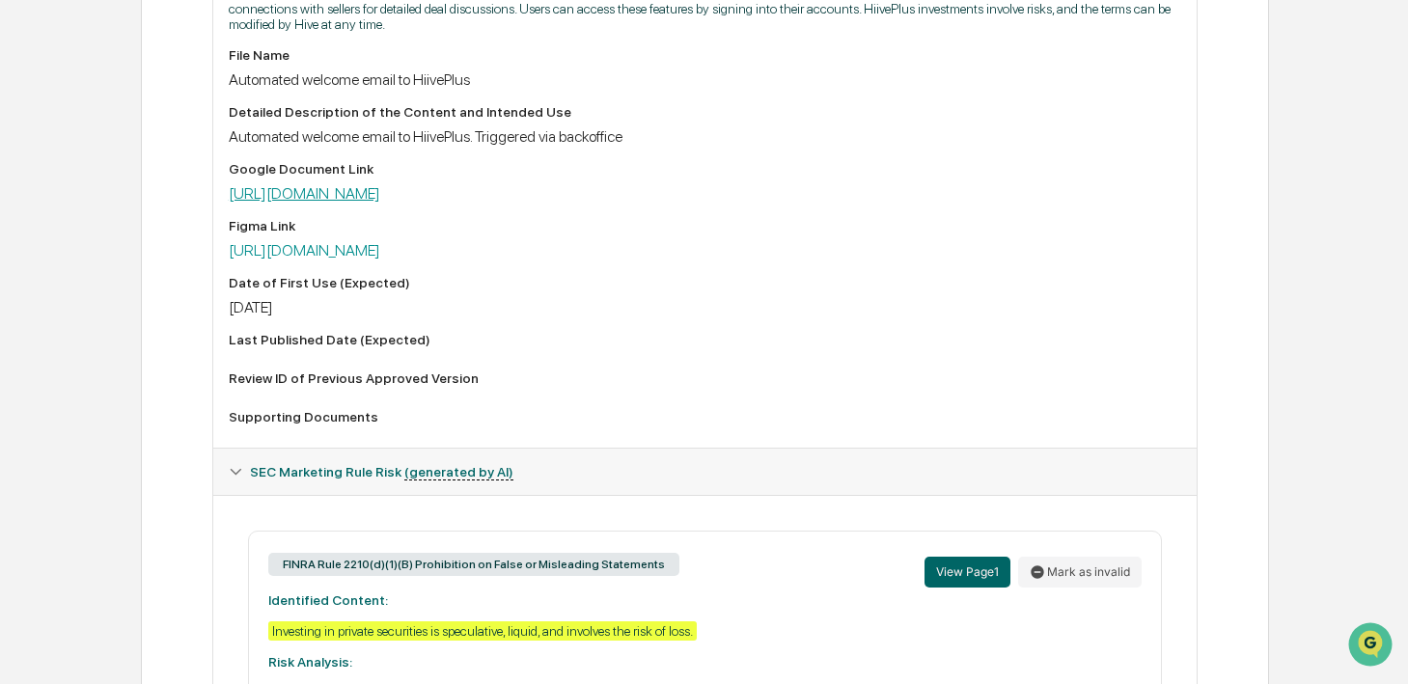
click at [375, 203] on link "https://docs.google.com/document/d/1mTNcmJvrjdf3C15lwhiAqjfEEsHS4V54z5G5KnD0SOo…" at bounding box center [305, 193] width 152 height 18
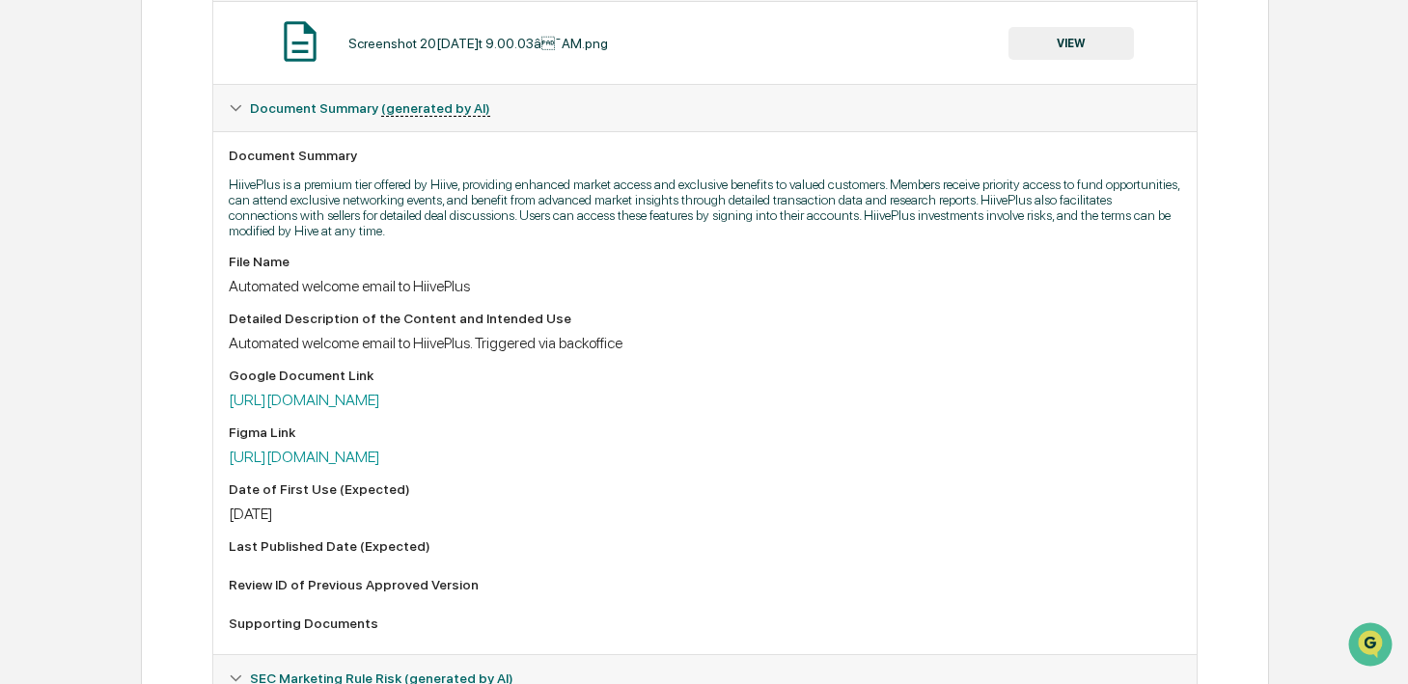
scroll to position [0, 0]
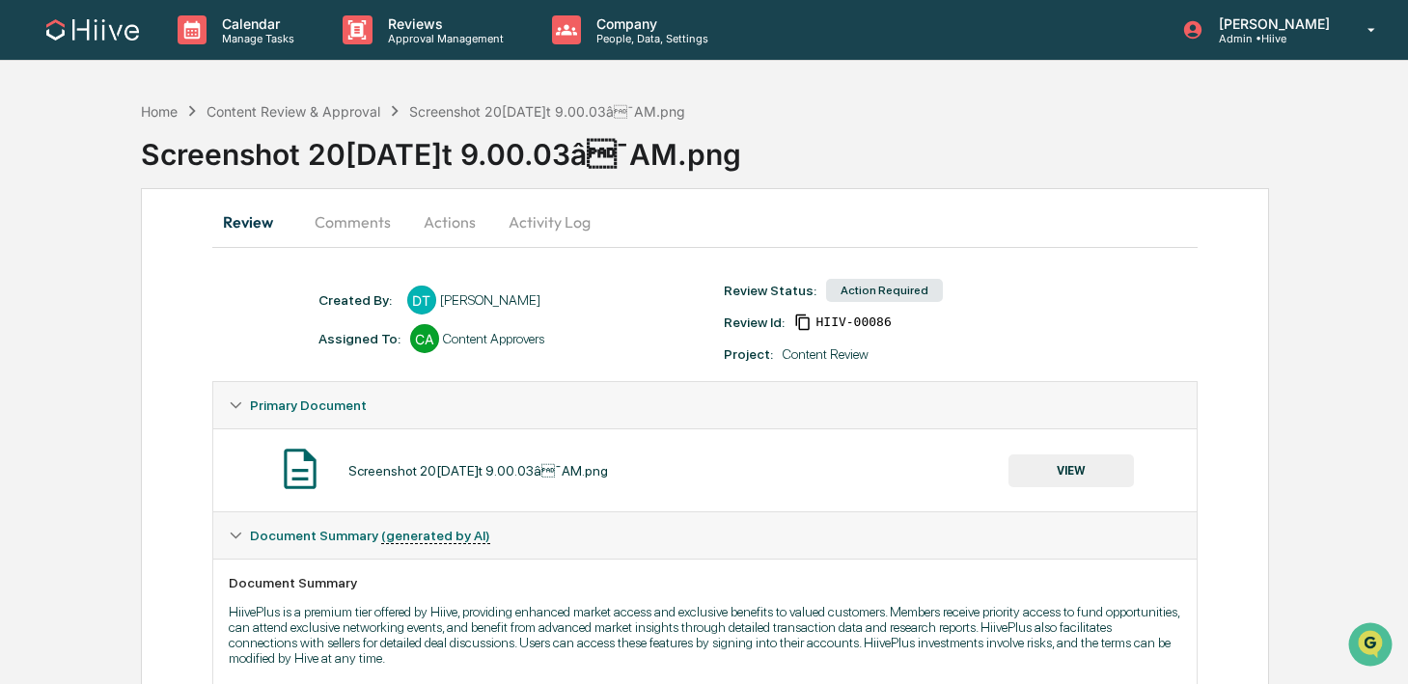
click at [534, 223] on button "Activity Log" at bounding box center [549, 222] width 113 height 46
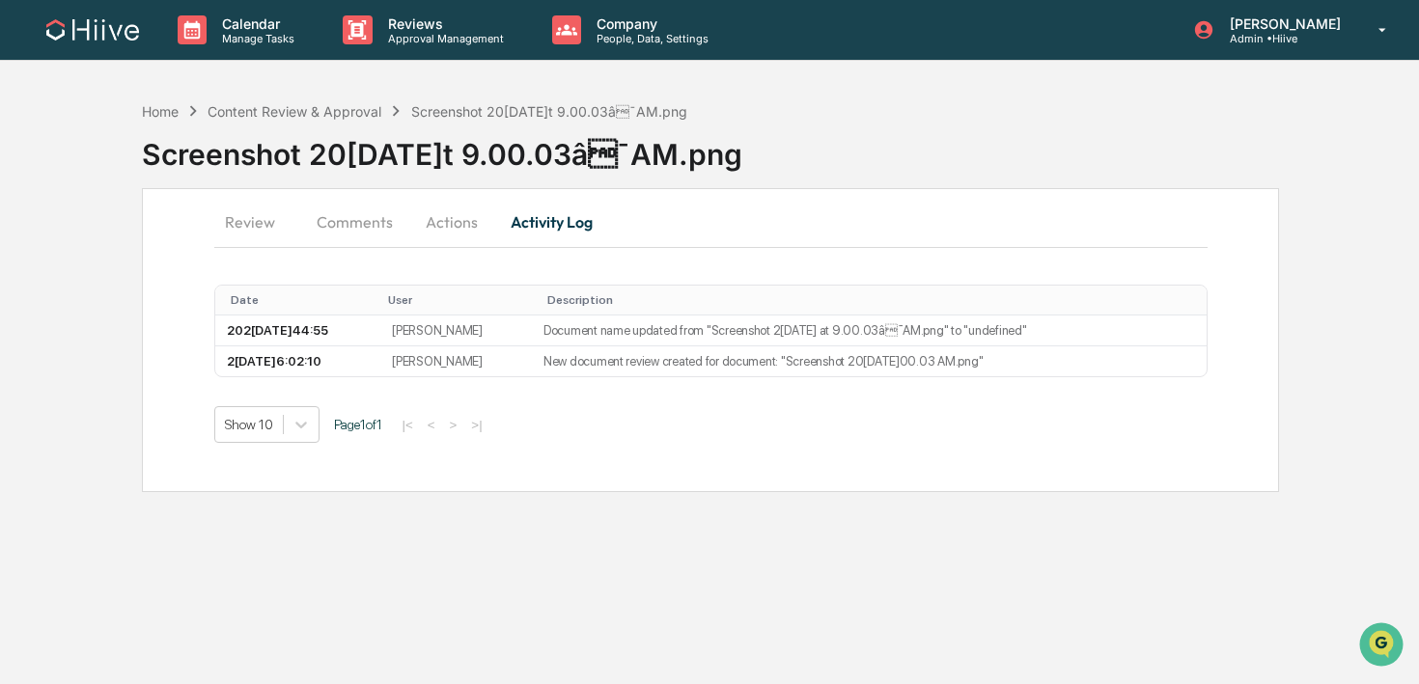
click at [463, 224] on button "Actions" at bounding box center [451, 222] width 87 height 46
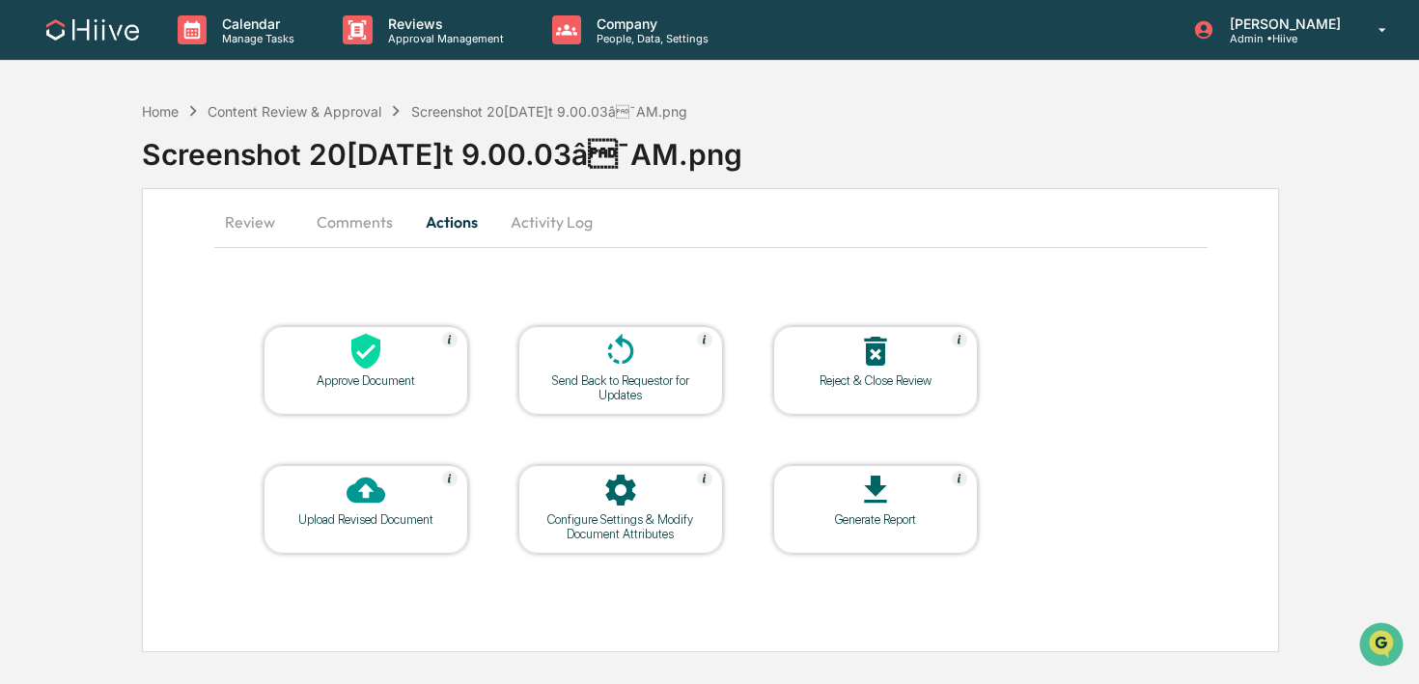
click at [543, 374] on div "Send Back to Requestor for Updates" at bounding box center [621, 388] width 174 height 29
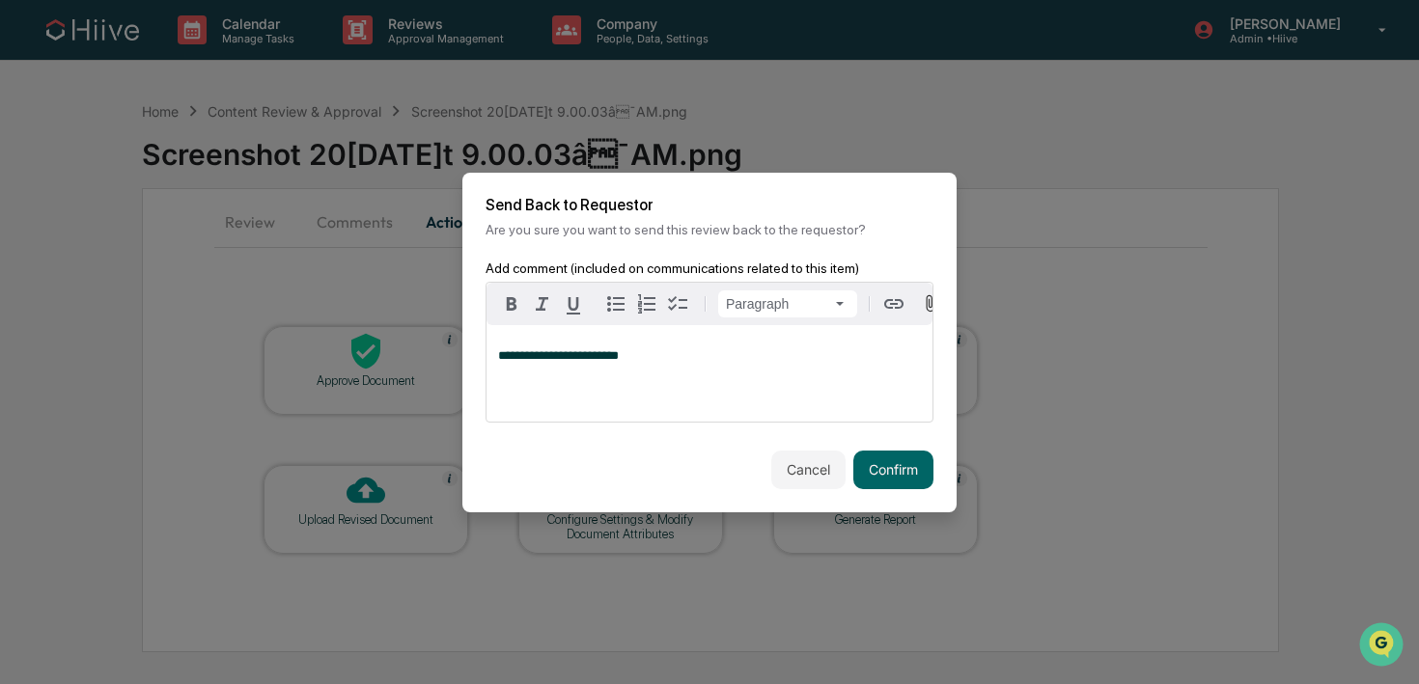
click at [609, 361] on span "**********" at bounding box center [558, 355] width 121 height 13
click at [855, 471] on button "Confirm" at bounding box center [893, 470] width 80 height 39
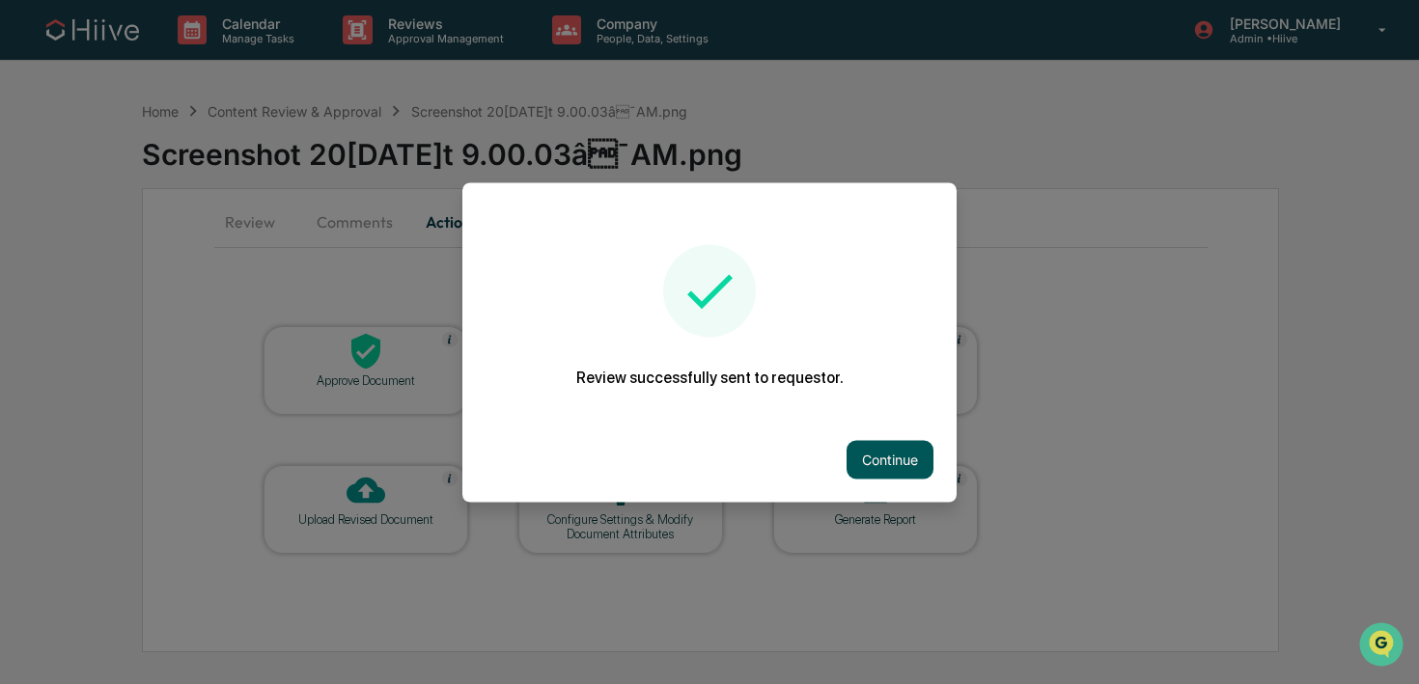
click at [861, 453] on button "Continue" at bounding box center [890, 459] width 87 height 39
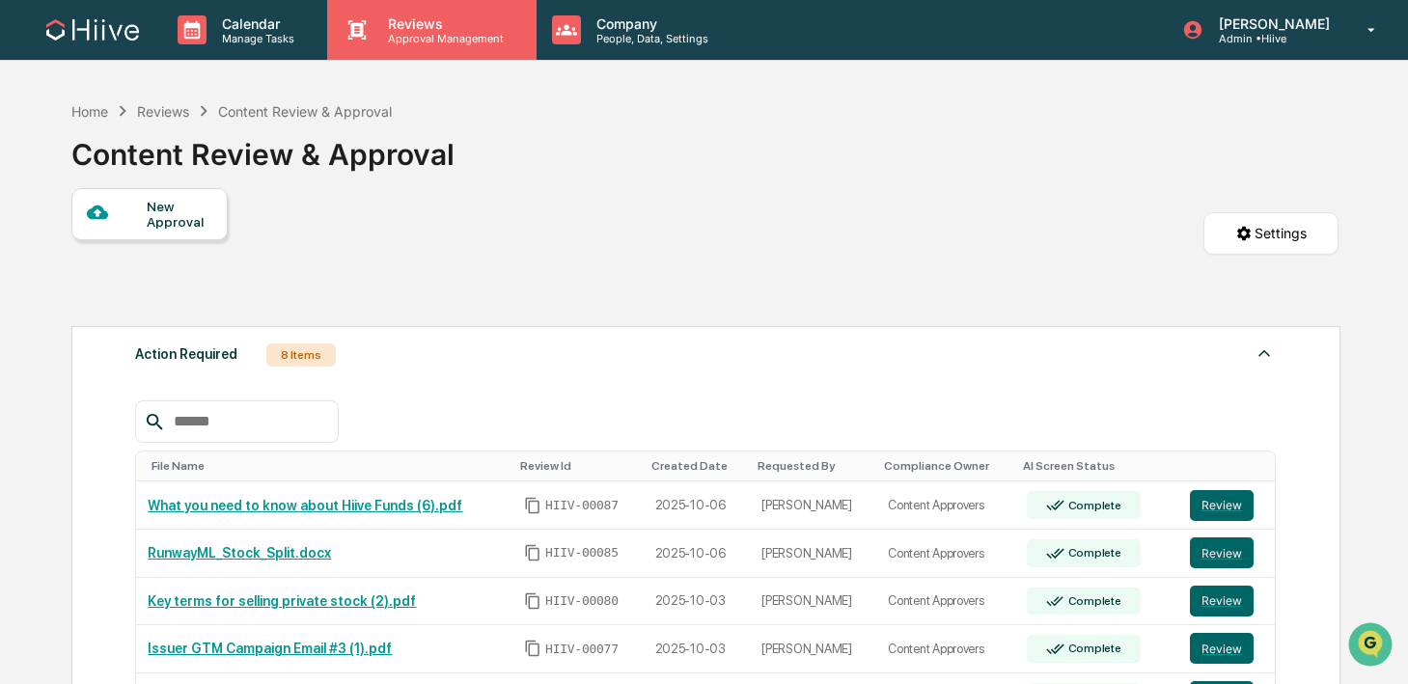
click at [435, 40] on p "Approval Management" at bounding box center [443, 39] width 141 height 14
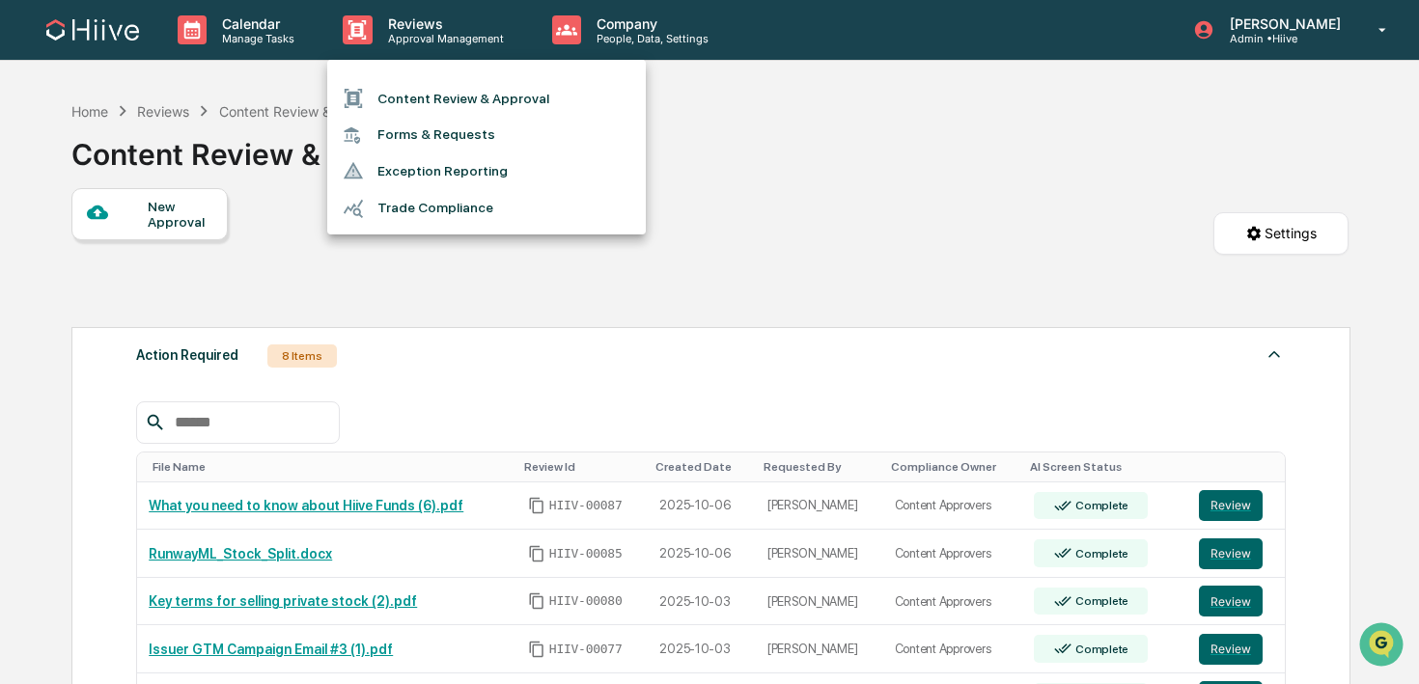
click at [433, 98] on li "Content Review & Approval" at bounding box center [486, 98] width 319 height 37
